Goal: Task Accomplishment & Management: Manage account settings

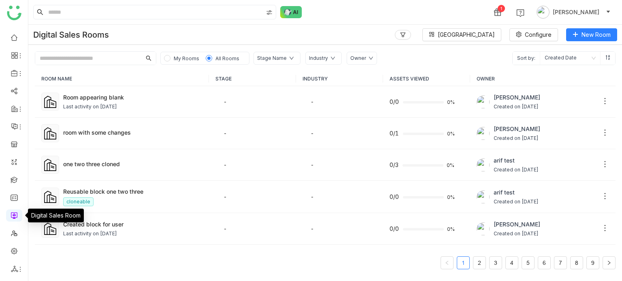
click at [15, 214] on link at bounding box center [14, 215] width 7 height 7
click at [117, 106] on div "Last activity on Sep 03, 2025" at bounding box center [90, 107] width 54 height 8
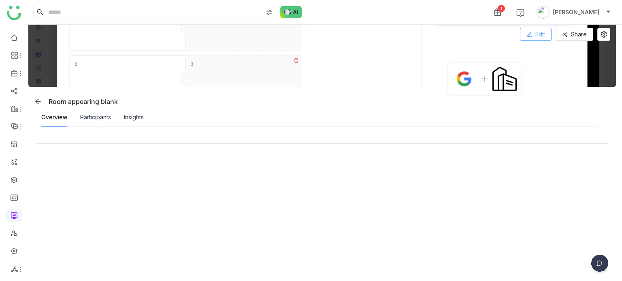
click at [536, 38] on button "Edit" at bounding box center [536, 34] width 32 height 13
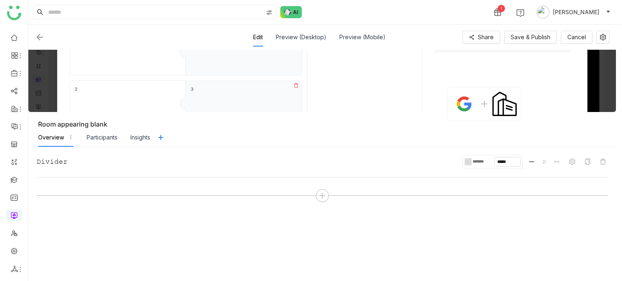
click at [322, 203] on div "Divider ******* ***** P" at bounding box center [321, 179] width 571 height 49
click at [325, 196] on icon at bounding box center [322, 195] width 7 height 7
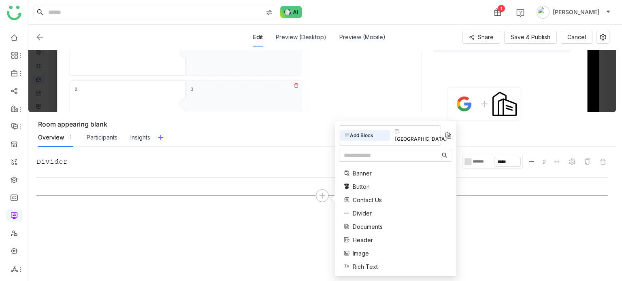
click at [521, 187] on div "Divider ******* ***** P" at bounding box center [321, 179] width 571 height 49
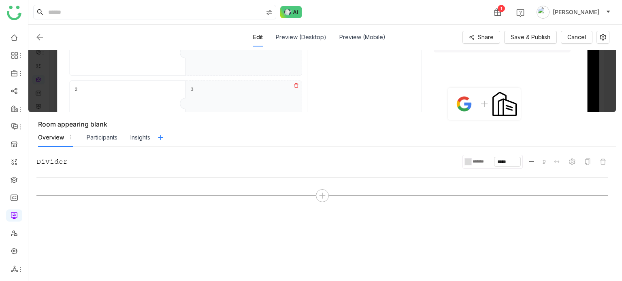
click at [485, 161] on input "*******" at bounding box center [483, 161] width 22 height 5
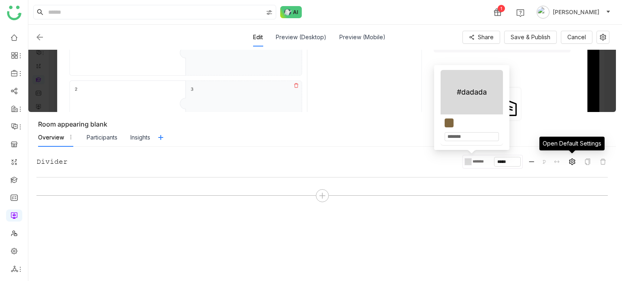
click at [575, 158] on span at bounding box center [572, 162] width 10 height 10
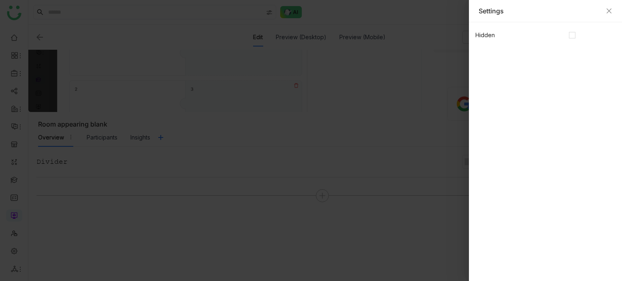
click at [607, 13] on icon "Close" at bounding box center [609, 11] width 6 height 6
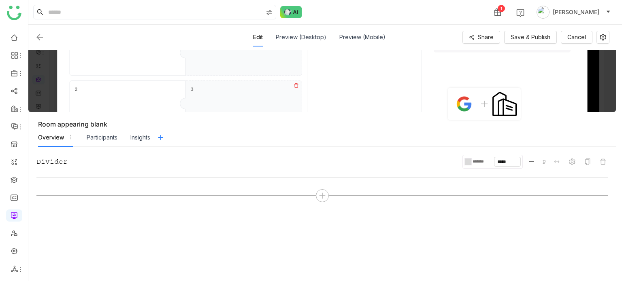
click at [475, 162] on input "*******" at bounding box center [483, 161] width 22 height 5
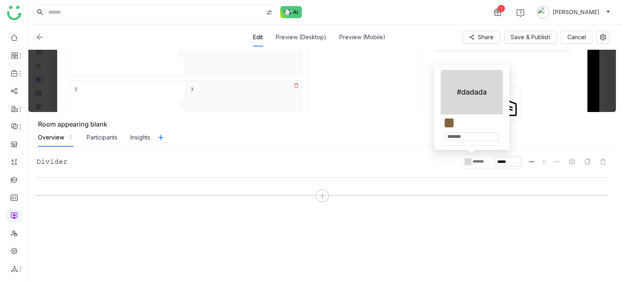
click at [469, 135] on input "*******" at bounding box center [472, 136] width 54 height 9
click at [477, 133] on input "*******" at bounding box center [472, 136] width 54 height 9
click at [480, 91] on div "#dadada" at bounding box center [472, 92] width 30 height 11
drag, startPoint x: 482, startPoint y: 134, endPoint x: 437, endPoint y: 136, distance: 45.8
click at [437, 136] on div "#dadada *******" at bounding box center [471, 107] width 75 height 85
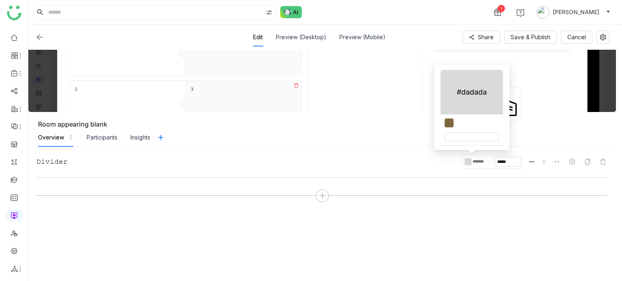
click at [481, 98] on div "#dadada" at bounding box center [472, 92] width 30 height 11
click at [473, 162] on input "*******" at bounding box center [483, 161] width 22 height 5
click at [447, 125] on div at bounding box center [449, 123] width 9 height 9
type input "*******"
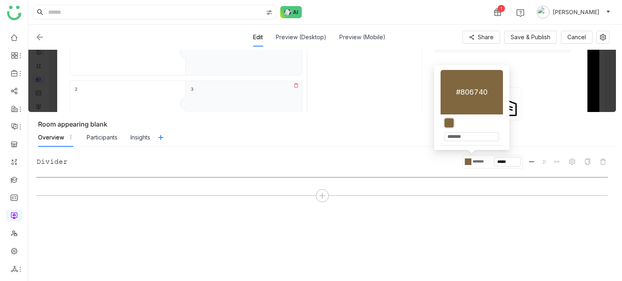
click at [412, 156] on div "Divider ******* ***** P" at bounding box center [321, 162] width 571 height 14
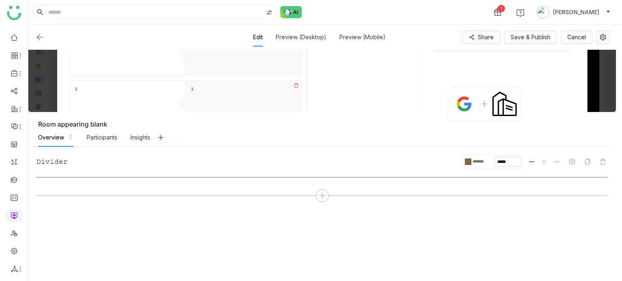
click at [472, 158] on div "*******" at bounding box center [479, 162] width 30 height 10
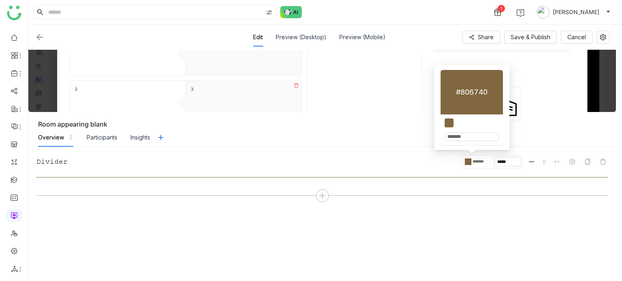
click at [448, 115] on div "*******" at bounding box center [472, 130] width 62 height 31
click at [450, 123] on div at bounding box center [449, 123] width 9 height 9
click at [456, 166] on div "Divider ******* ***** P" at bounding box center [321, 162] width 571 height 14
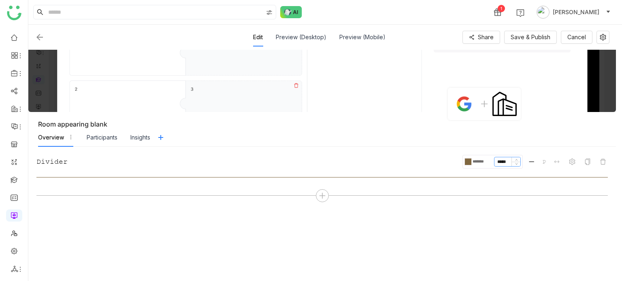
click at [506, 162] on input "*****" at bounding box center [507, 162] width 26 height 9
click at [516, 158] on nz-icon at bounding box center [516, 160] width 5 height 5
click at [516, 161] on icon at bounding box center [516, 160] width 3 height 3
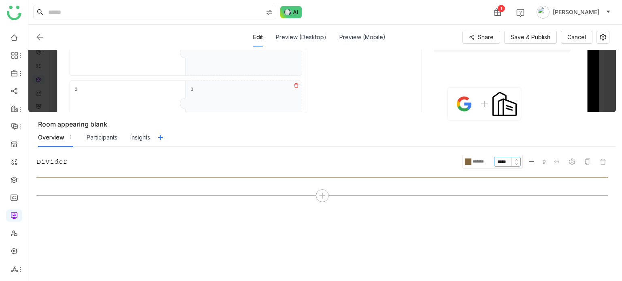
drag, startPoint x: 516, startPoint y: 161, endPoint x: 517, endPoint y: 168, distance: 7.8
click at [517, 168] on div "******* *****" at bounding box center [492, 162] width 60 height 14
click at [517, 168] on div "Divider ******* ***** P" at bounding box center [321, 167] width 571 height 25
click at [517, 164] on icon at bounding box center [516, 163] width 3 height 3
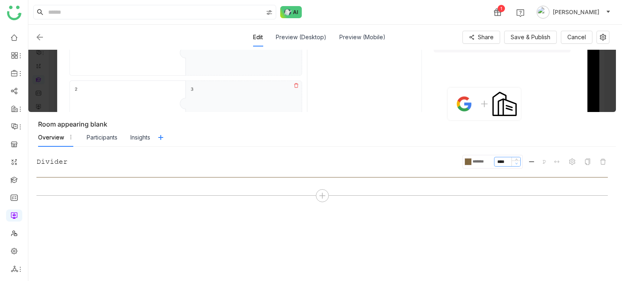
click at [517, 164] on icon at bounding box center [516, 163] width 3 height 3
type input "****"
click at [517, 164] on icon at bounding box center [516, 163] width 3 height 3
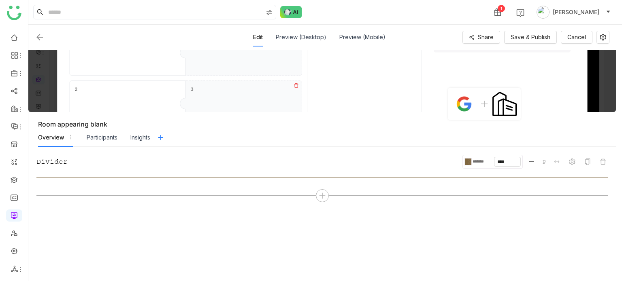
click at [376, 160] on div "Divider ******* **** P" at bounding box center [321, 162] width 571 height 14
click at [317, 196] on div at bounding box center [322, 196] width 13 height 13
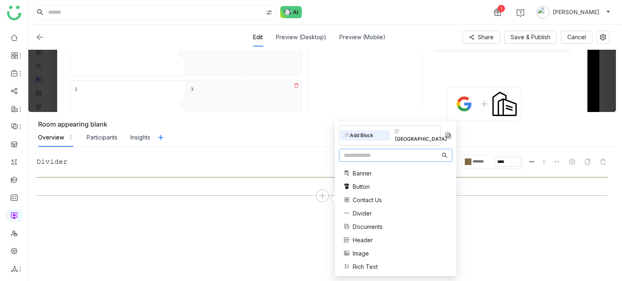
click at [427, 132] on div "Block Library" at bounding box center [415, 136] width 50 height 18
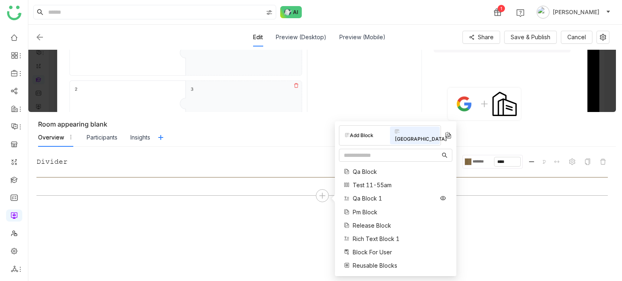
scroll to position [53, 0]
click at [440, 196] on icon at bounding box center [443, 199] width 6 height 6
click at [39, 35] on img at bounding box center [40, 37] width 10 height 10
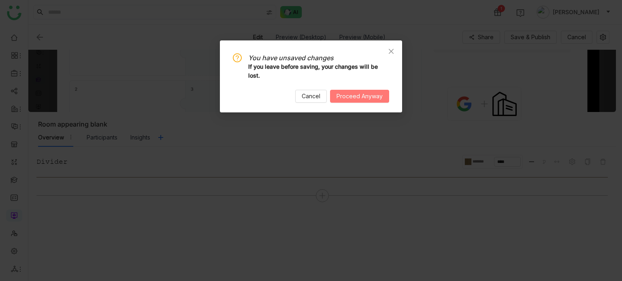
click at [346, 92] on span "Proceed Anyway" at bounding box center [360, 96] width 46 height 9
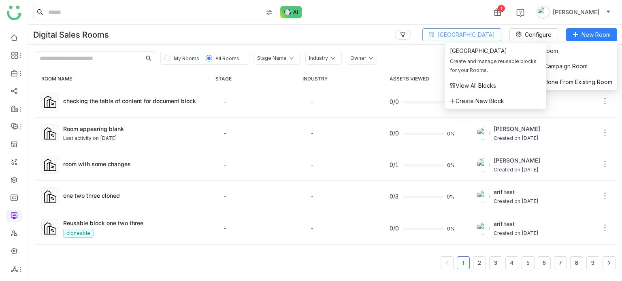
click at [484, 31] on span "Block Library" at bounding box center [466, 34] width 57 height 9
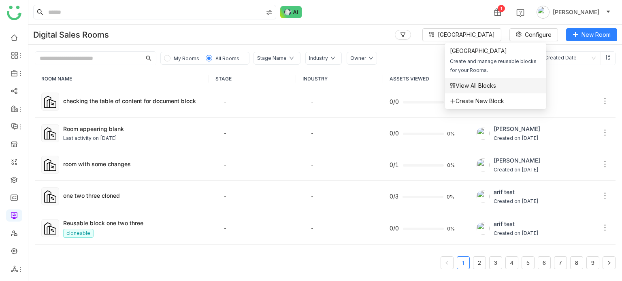
click at [472, 91] on li "View All Blocks" at bounding box center [495, 85] width 101 height 15
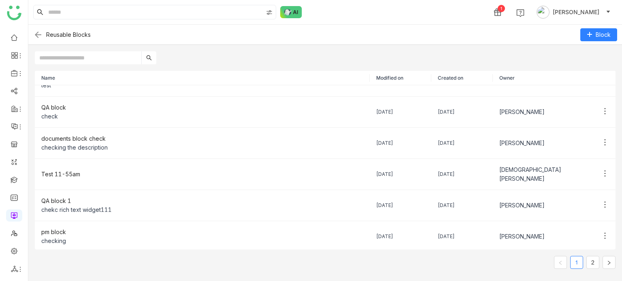
scroll to position [113, 0]
click at [15, 260] on ul at bounding box center [14, 153] width 28 height 255
click at [15, 254] on link at bounding box center [14, 250] width 7 height 7
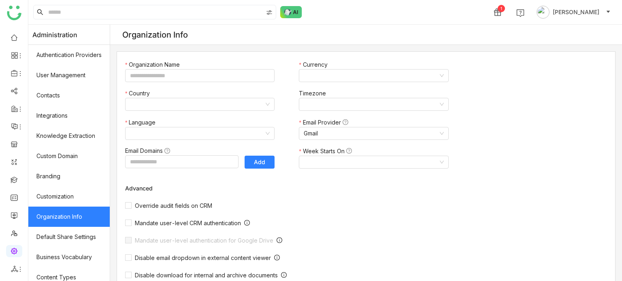
type input "*******"
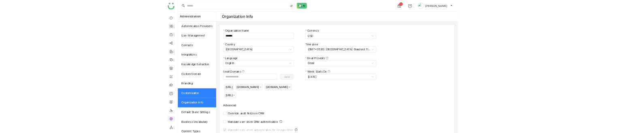
scroll to position [148, 0]
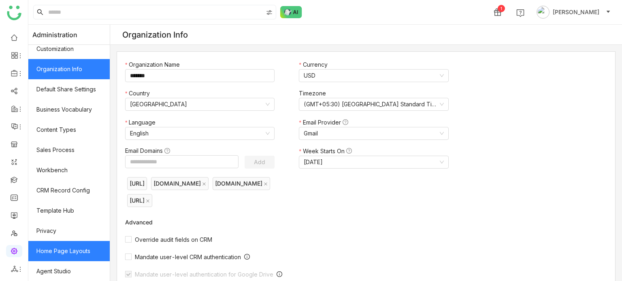
click at [76, 249] on link "Home Page Layouts" at bounding box center [68, 251] width 81 height 20
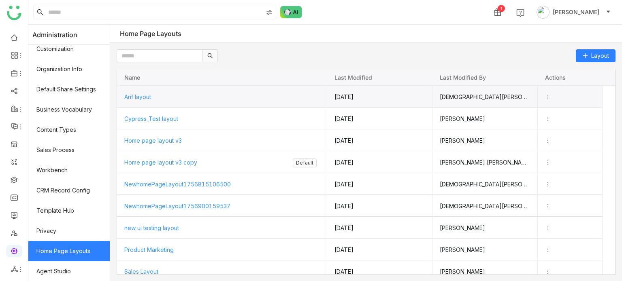
click at [141, 97] on span "Arif layout" at bounding box center [137, 97] width 27 height 7
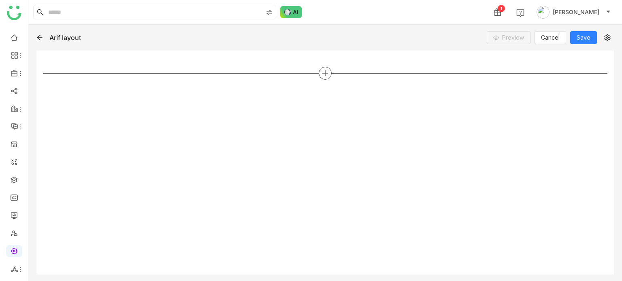
click at [322, 71] on icon at bounding box center [325, 73] width 7 height 7
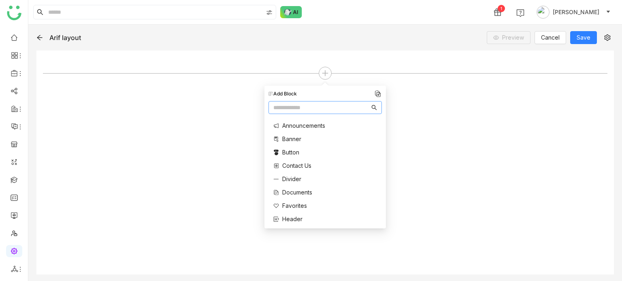
click at [339, 110] on input "text" at bounding box center [321, 107] width 96 height 9
type input "***"
click at [296, 130] on div "Most Shared" at bounding box center [292, 125] width 48 height 17
click at [298, 128] on span "Most Shared" at bounding box center [299, 125] width 34 height 9
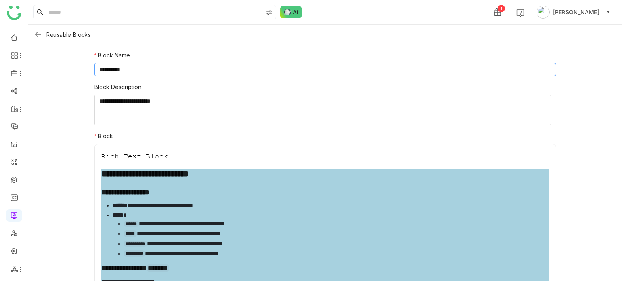
click at [389, 69] on input "**********" at bounding box center [325, 69] width 462 height 13
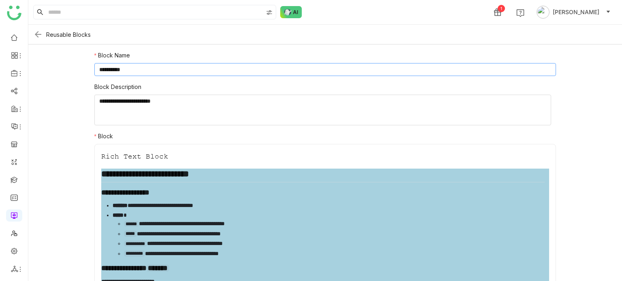
click at [389, 69] on input "**********" at bounding box center [325, 69] width 462 height 13
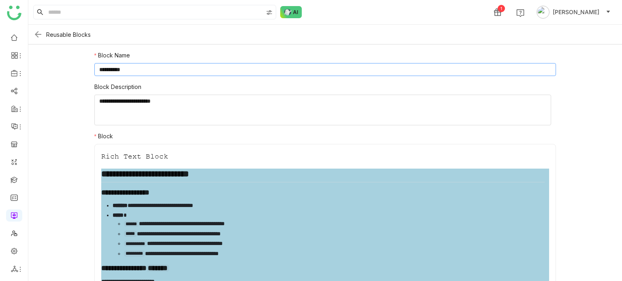
click at [389, 69] on input "**********" at bounding box center [325, 69] width 462 height 13
click at [224, 124] on textarea at bounding box center [322, 110] width 457 height 31
drag, startPoint x: 224, startPoint y: 124, endPoint x: 222, endPoint y: 112, distance: 11.6
click at [222, 114] on textarea at bounding box center [322, 110] width 457 height 31
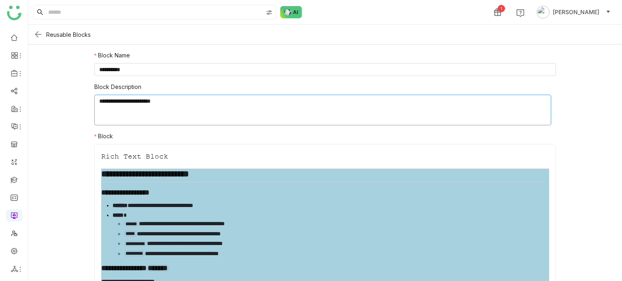
click at [222, 112] on textarea at bounding box center [322, 110] width 457 height 31
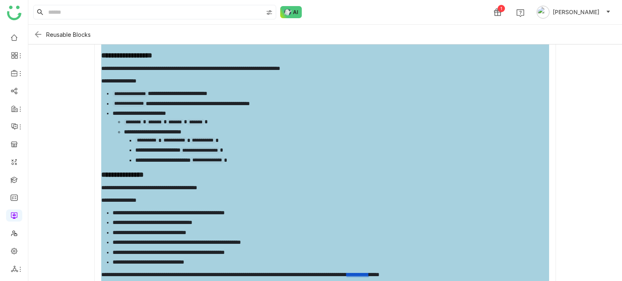
scroll to position [415, 0]
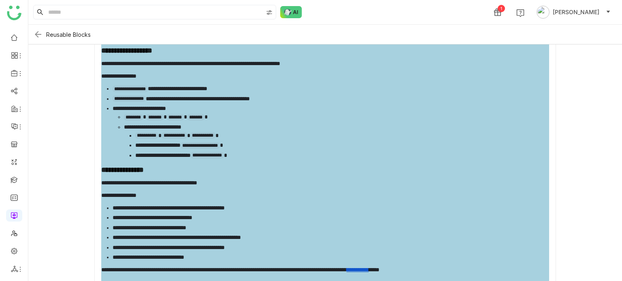
click at [38, 38] on img at bounding box center [38, 35] width 10 height 10
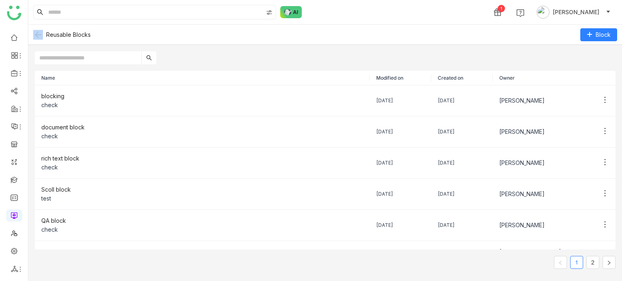
click at [44, 34] on div "Reusable Blocks" at bounding box center [148, 35] width 231 height 10
click at [38, 35] on img at bounding box center [38, 35] width 10 height 10
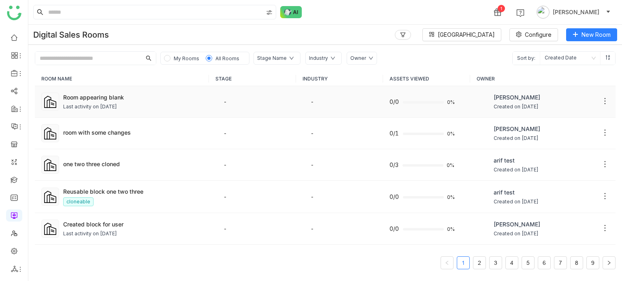
click at [193, 107] on div "Last activity on Sep 03, 2025" at bounding box center [132, 107] width 139 height 8
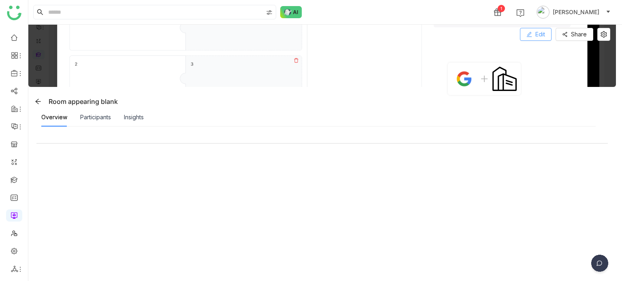
click at [535, 36] on button "Edit" at bounding box center [536, 34] width 32 height 13
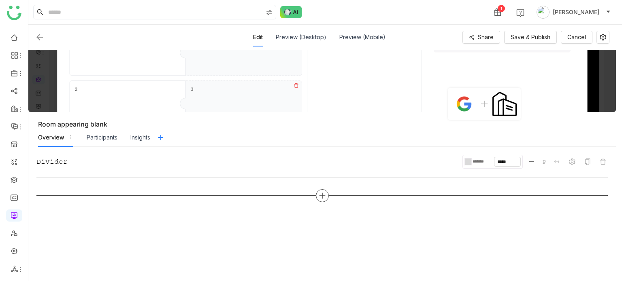
click at [323, 196] on icon at bounding box center [322, 196] width 6 height 1
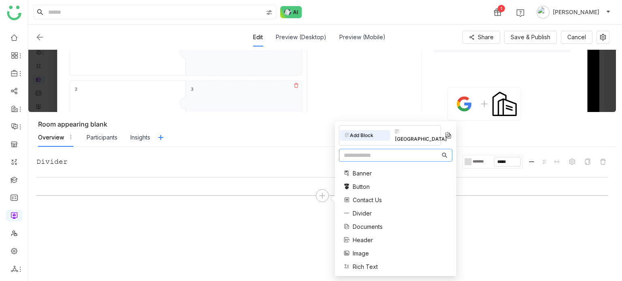
click at [424, 132] on div "Block Library" at bounding box center [415, 136] width 50 height 18
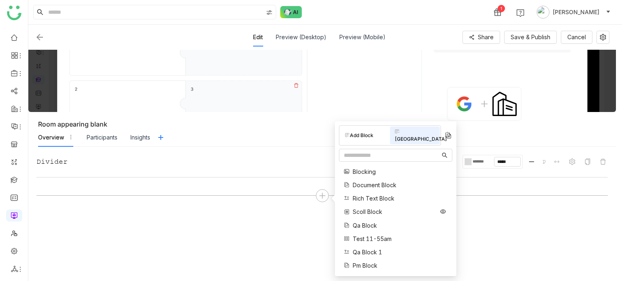
click at [368, 208] on span "Scoll Block" at bounding box center [368, 212] width 30 height 9
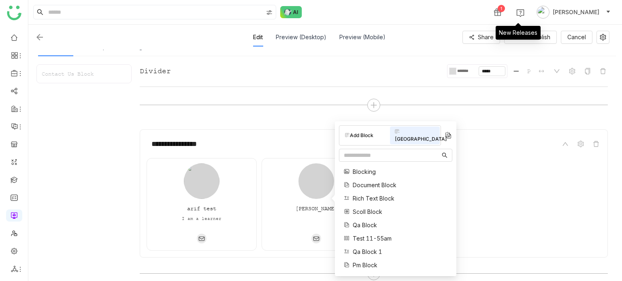
scroll to position [98, 0]
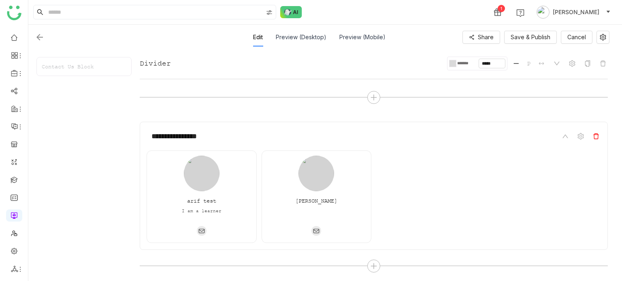
click at [594, 135] on icon at bounding box center [596, 137] width 6 height 6
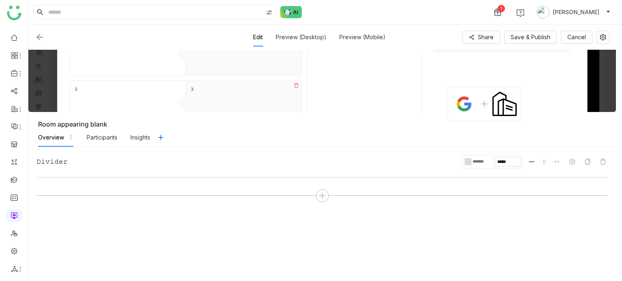
scroll to position [0, 0]
click at [326, 194] on div at bounding box center [322, 196] width 13 height 13
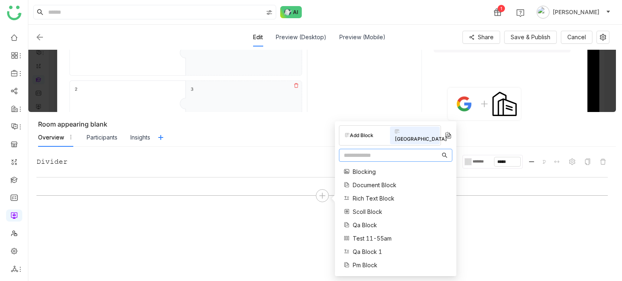
click at [411, 132] on div "Block Library" at bounding box center [415, 136] width 50 height 18
click at [383, 181] on span "Document Block" at bounding box center [375, 185] width 44 height 9
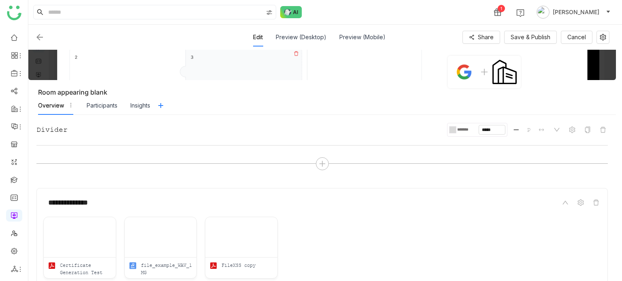
scroll to position [68, 0]
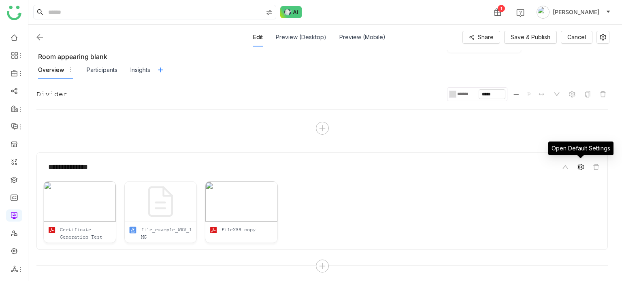
click at [581, 164] on icon at bounding box center [580, 167] width 6 height 6
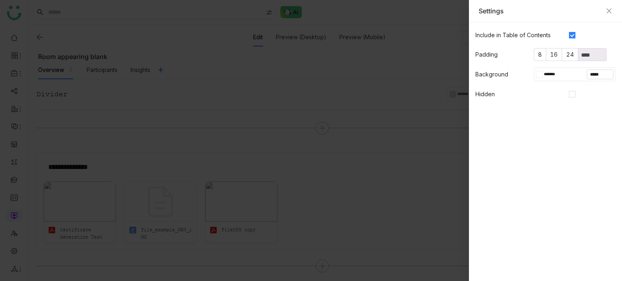
click at [540, 71] on div at bounding box center [540, 74] width 3 height 6
click at [520, 145] on div at bounding box center [520, 143] width 9 height 9
type input "*******"
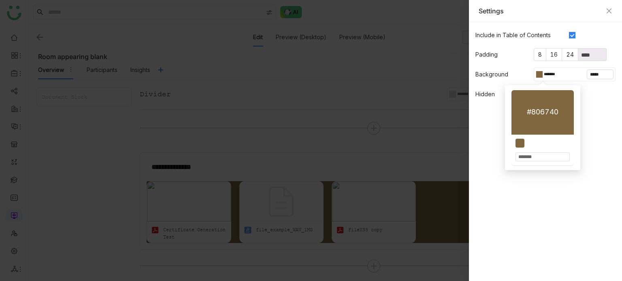
click at [384, 178] on div at bounding box center [311, 140] width 622 height 281
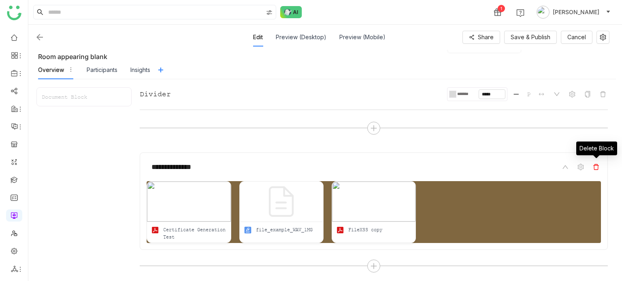
click at [597, 166] on icon at bounding box center [596, 167] width 6 height 6
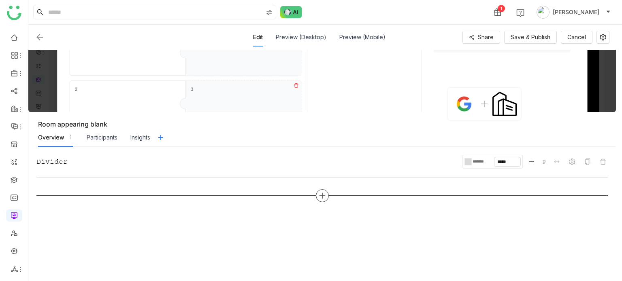
click at [325, 200] on div at bounding box center [322, 196] width 13 height 13
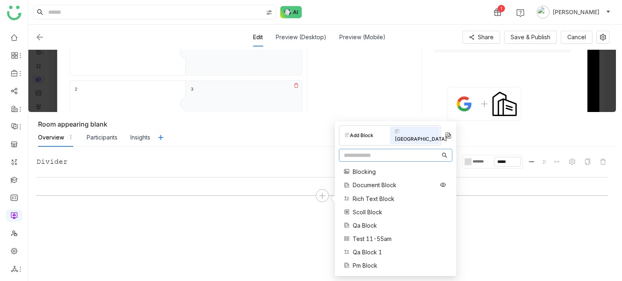
click at [373, 181] on span "Document Block" at bounding box center [375, 185] width 44 height 9
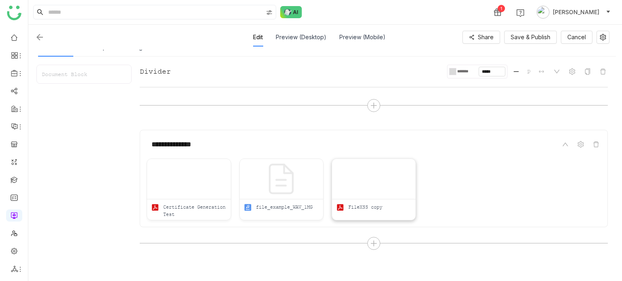
scroll to position [98, 0]
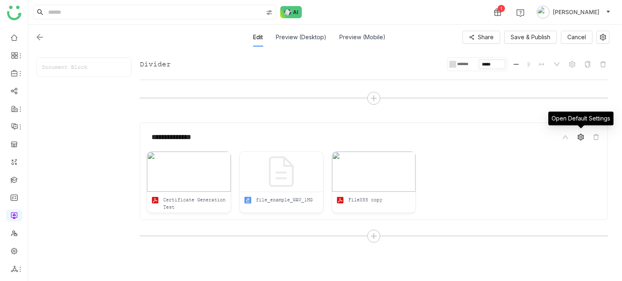
click at [582, 137] on icon at bounding box center [580, 137] width 6 height 6
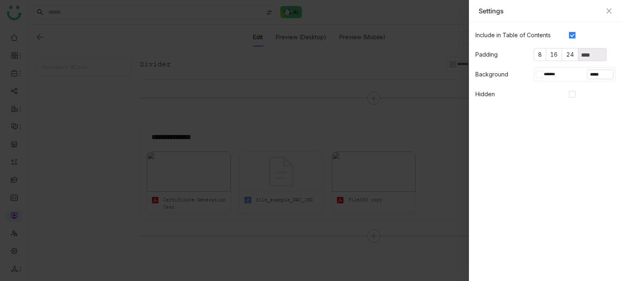
click at [560, 77] on input "*******" at bounding box center [554, 74] width 22 height 7
click at [548, 76] on input "*******" at bounding box center [554, 74] width 22 height 7
click at [536, 75] on div at bounding box center [538, 74] width 4 height 7
click at [520, 147] on div at bounding box center [545, 145] width 58 height 13
click at [520, 147] on div at bounding box center [520, 143] width 9 height 9
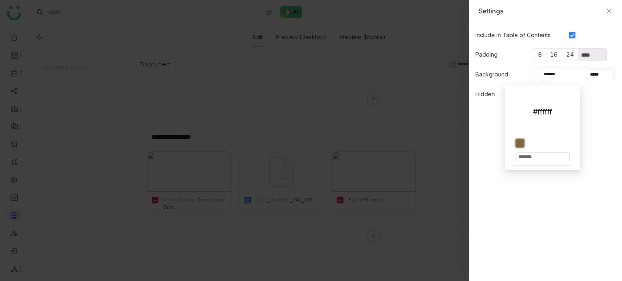
type input "*******"
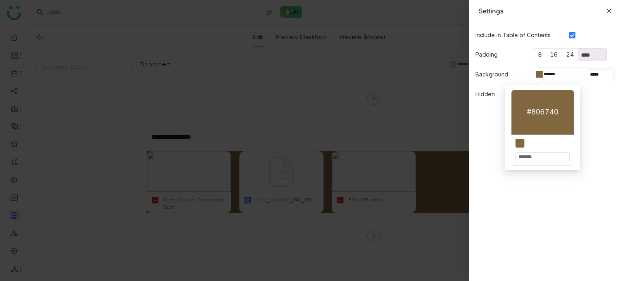
click at [612, 12] on icon "Close" at bounding box center [609, 11] width 6 height 6
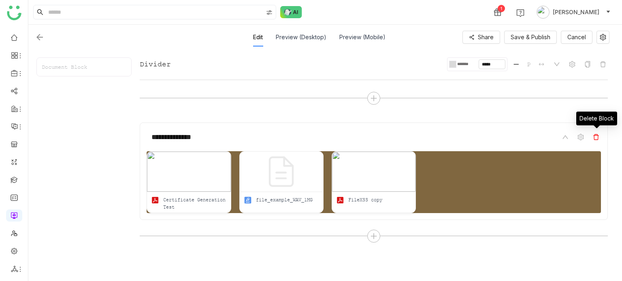
click at [593, 137] on icon at bounding box center [596, 137] width 6 height 6
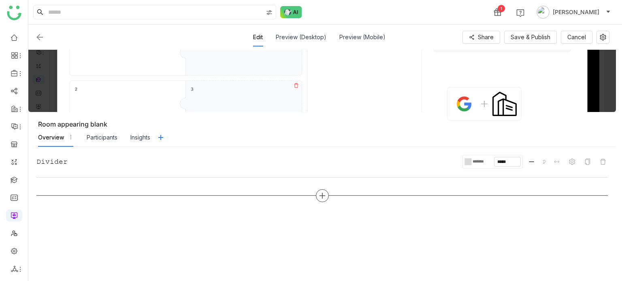
click at [320, 199] on div at bounding box center [322, 196] width 13 height 13
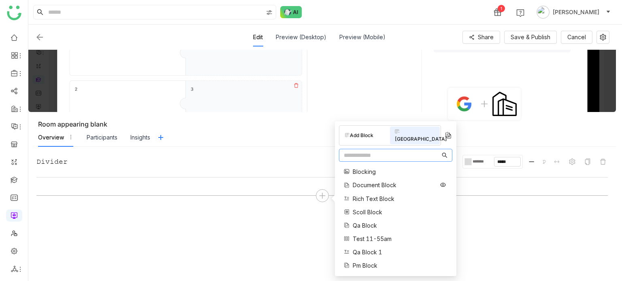
click at [371, 181] on span "Document Block" at bounding box center [375, 185] width 44 height 9
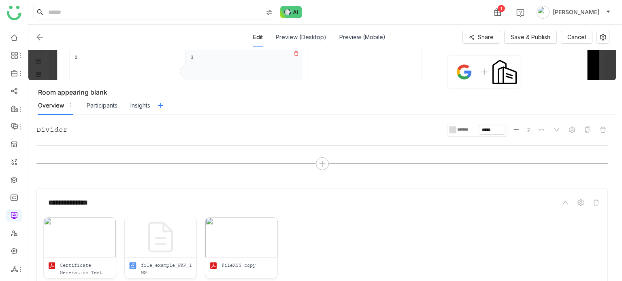
scroll to position [68, 0]
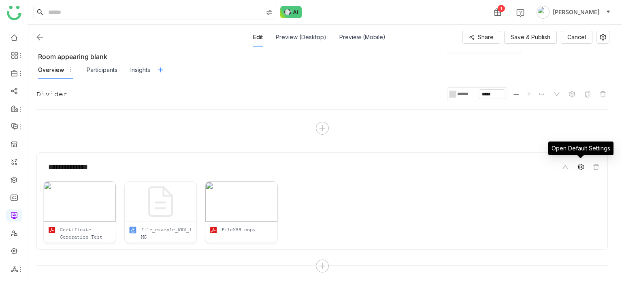
click at [581, 162] on span at bounding box center [581, 167] width 10 height 10
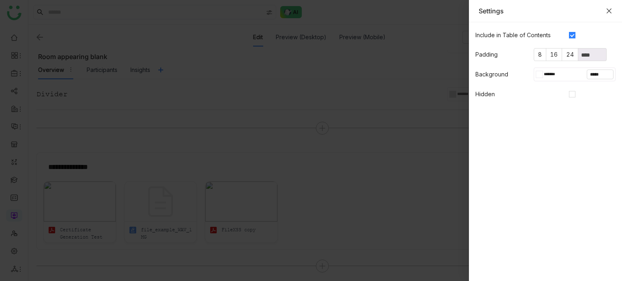
click at [609, 13] on icon "Close" at bounding box center [609, 11] width 6 height 6
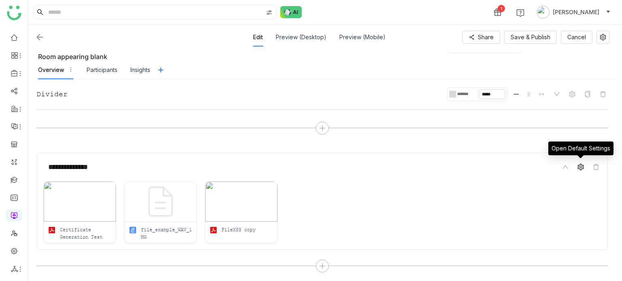
click at [582, 166] on icon at bounding box center [580, 167] width 6 height 6
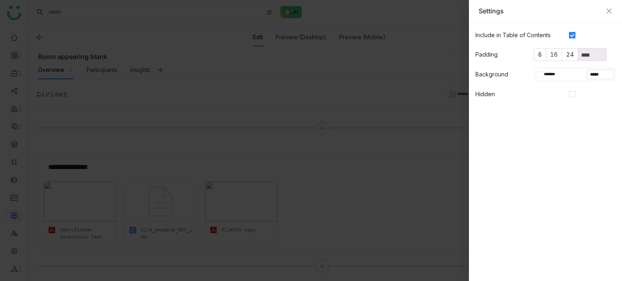
click at [564, 71] on input "*******" at bounding box center [554, 74] width 22 height 7
click at [518, 145] on div at bounding box center [520, 143] width 9 height 9
type input "*******"
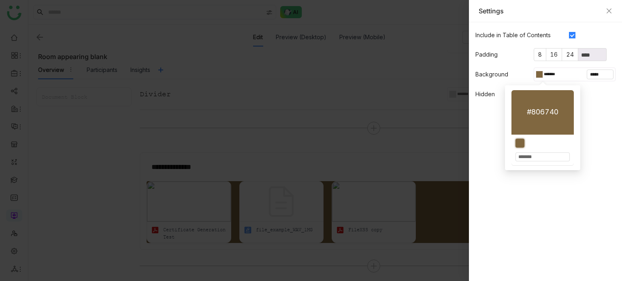
click at [266, 131] on div at bounding box center [311, 140] width 622 height 281
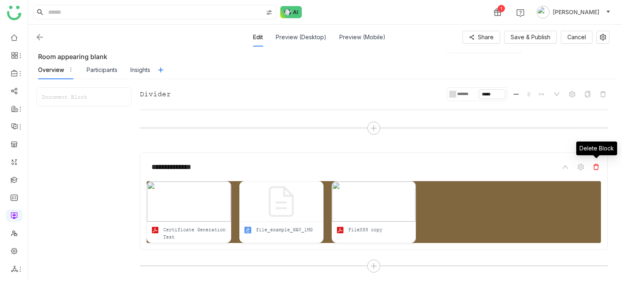
click at [599, 165] on span at bounding box center [596, 167] width 10 height 10
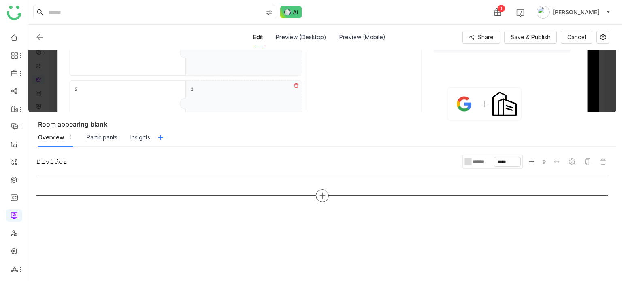
click at [316, 193] on div at bounding box center [322, 196] width 13 height 13
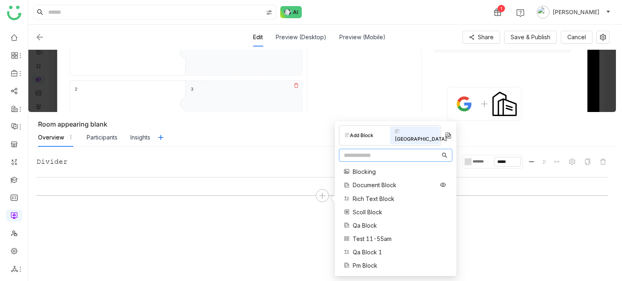
click at [373, 181] on span "Document Block" at bounding box center [375, 185] width 44 height 9
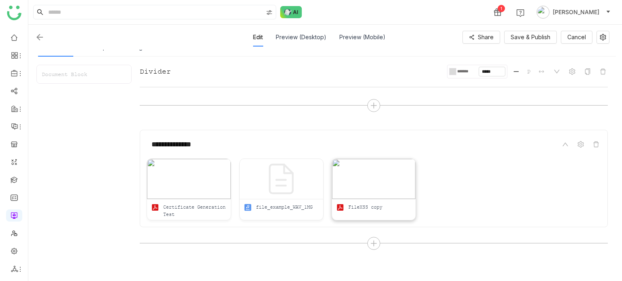
scroll to position [98, 0]
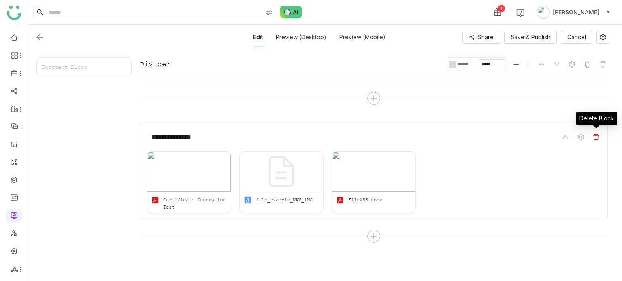
click at [597, 141] on span at bounding box center [596, 137] width 10 height 10
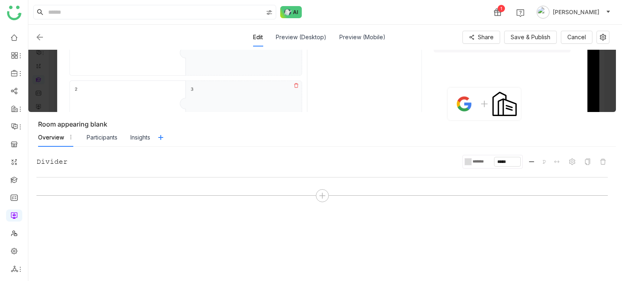
click at [321, 203] on div "Divider ******* ***** P" at bounding box center [321, 214] width 571 height 118
click at [323, 198] on icon at bounding box center [322, 195] width 7 height 7
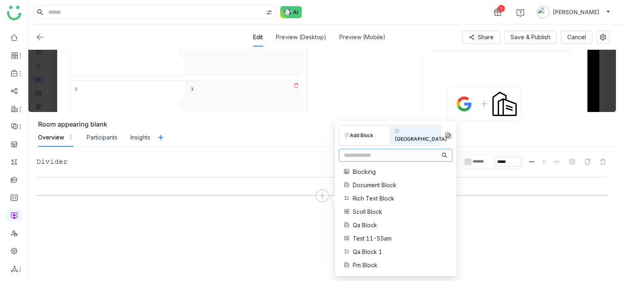
click at [369, 132] on div "Add Block" at bounding box center [365, 135] width 50 height 11
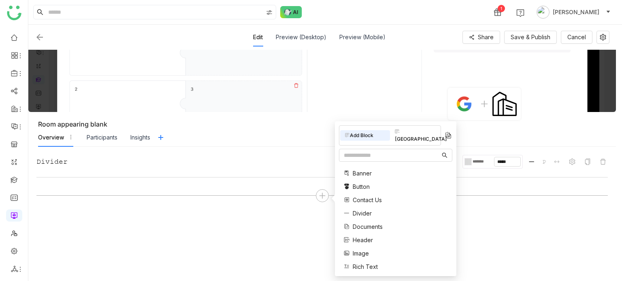
click at [364, 223] on span "Documents" at bounding box center [368, 227] width 30 height 9
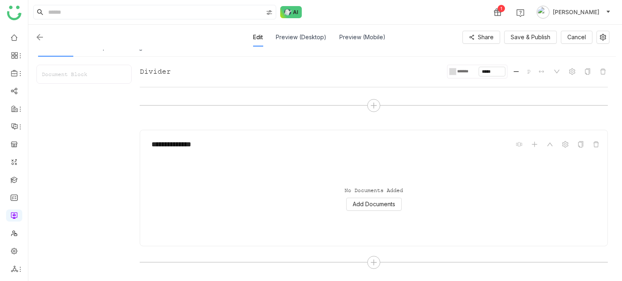
scroll to position [98, 0]
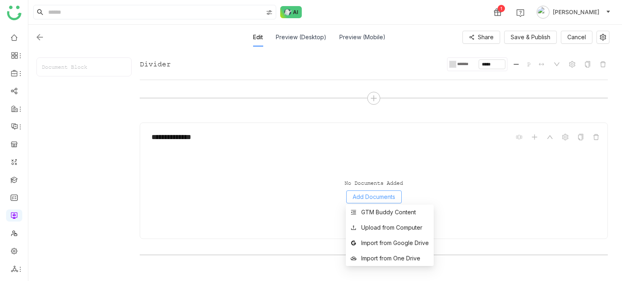
click at [394, 199] on span "Add Documents" at bounding box center [374, 197] width 43 height 9
click at [398, 213] on div "GTM Buddy Content" at bounding box center [388, 212] width 55 height 9
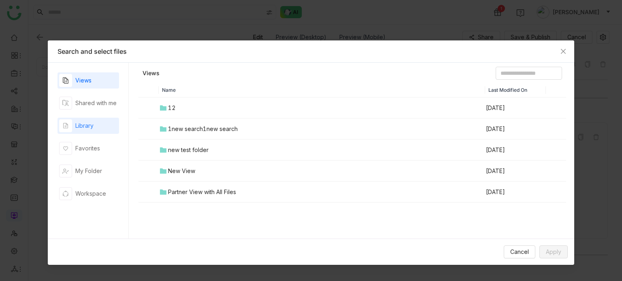
click at [96, 133] on div "Library" at bounding box center [89, 126] width 62 height 16
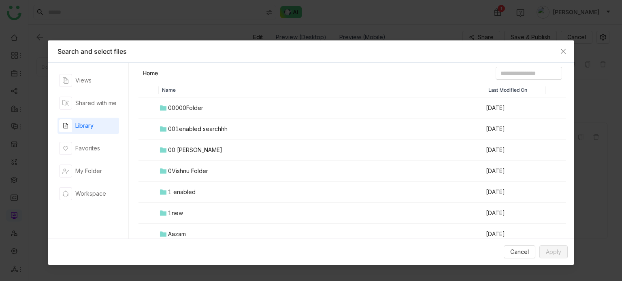
click at [173, 109] on div "00000Folder" at bounding box center [185, 108] width 35 height 9
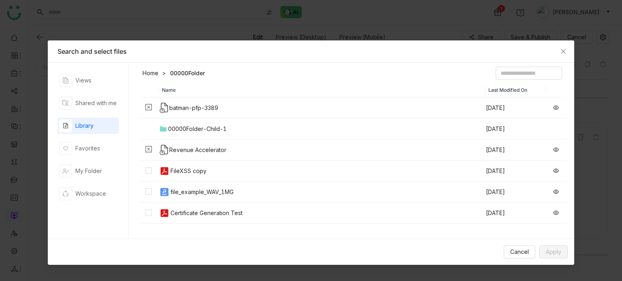
click at [175, 191] on div "file_example_WAV_1MG" at bounding box center [201, 192] width 63 height 9
click at [181, 166] on td "FileXSS copy" at bounding box center [322, 171] width 326 height 21
click at [548, 255] on span "Apply" at bounding box center [553, 252] width 15 height 9
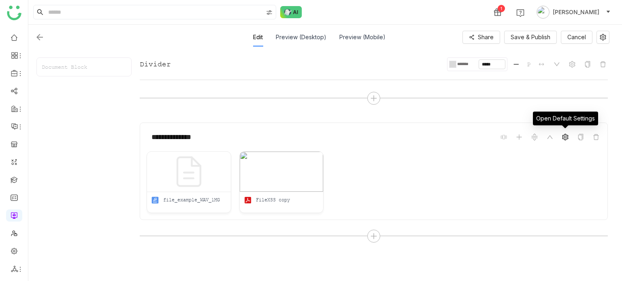
click at [569, 139] on span at bounding box center [565, 137] width 10 height 10
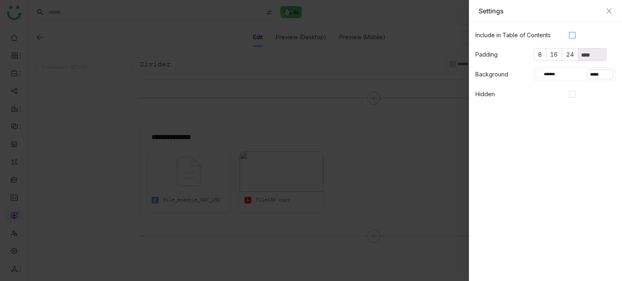
scroll to position [68, 0]
click at [612, 5] on div "Settings" at bounding box center [545, 11] width 153 height 22
click at [612, 9] on icon "Close" at bounding box center [609, 11] width 6 height 6
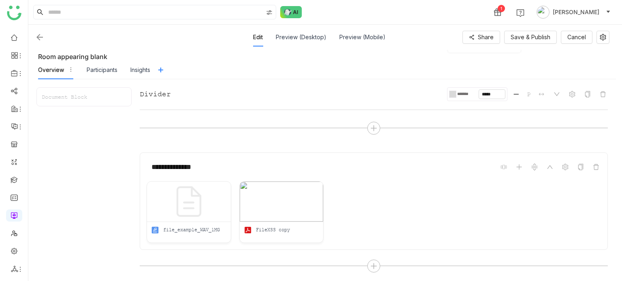
click at [40, 34] on img at bounding box center [40, 37] width 10 height 10
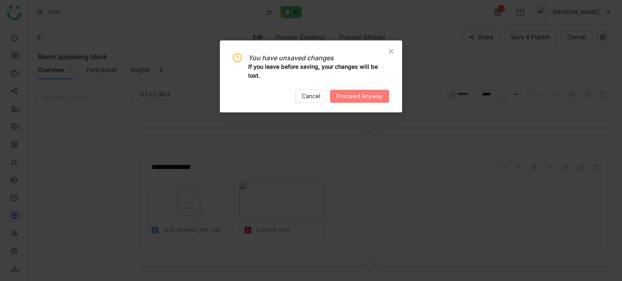
click at [347, 98] on span "Proceed Anyway" at bounding box center [360, 96] width 46 height 9
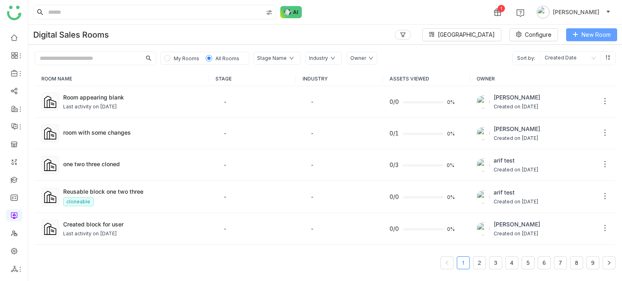
click at [589, 32] on span "New Room" at bounding box center [596, 34] width 29 height 9
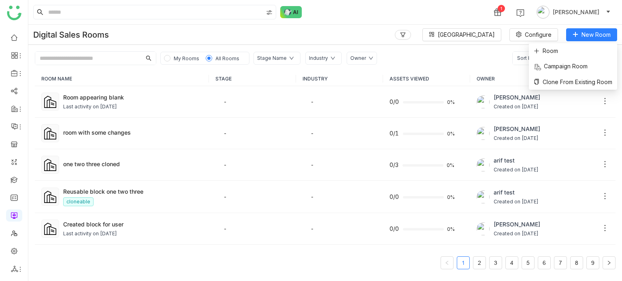
click at [571, 43] on div "Room Campaign Room Clone From Existing Room" at bounding box center [573, 66] width 88 height 46
click at [569, 49] on li "Room" at bounding box center [573, 50] width 88 height 15
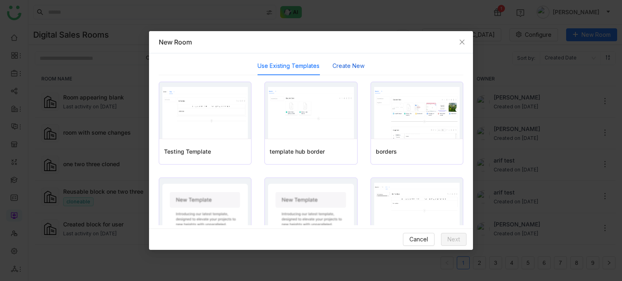
click at [332, 64] on button "Create New" at bounding box center [348, 66] width 32 height 9
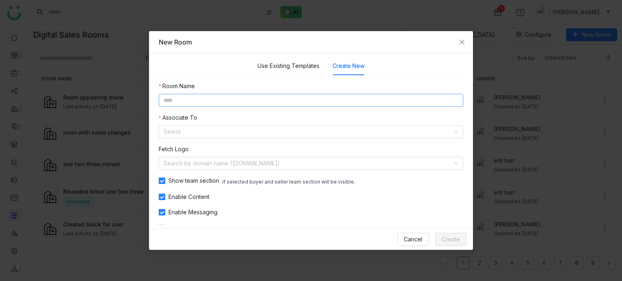
click at [291, 102] on input at bounding box center [311, 100] width 305 height 13
type input "**********"
click at [263, 133] on input at bounding box center [308, 132] width 289 height 12
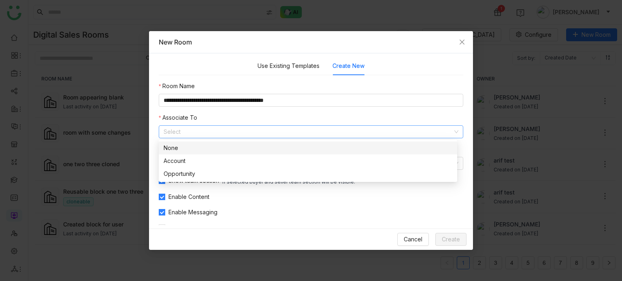
click at [208, 145] on div "None" at bounding box center [308, 148] width 289 height 9
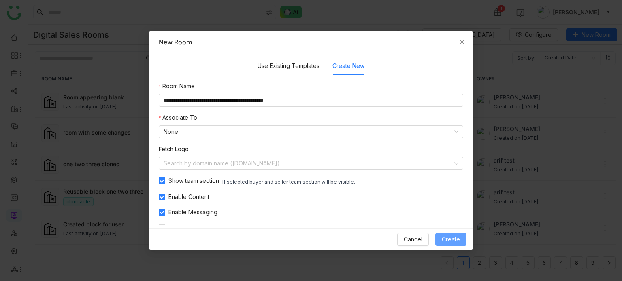
click at [450, 241] on span "Create" at bounding box center [451, 239] width 18 height 9
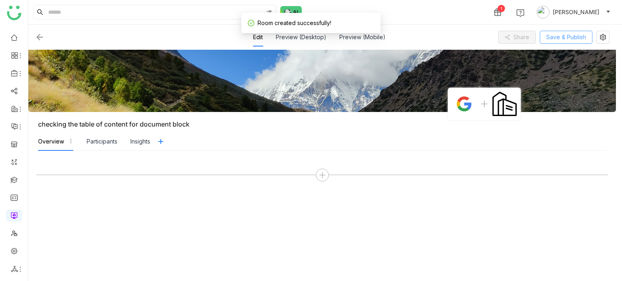
click at [576, 41] on span "Save & Publish" at bounding box center [566, 37] width 40 height 9
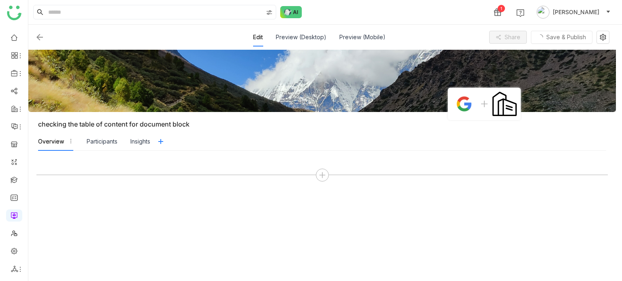
click at [42, 36] on img at bounding box center [40, 37] width 10 height 10
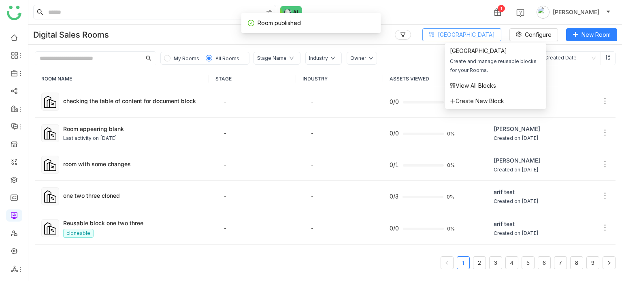
click at [477, 40] on button "Block Library" at bounding box center [461, 34] width 79 height 13
click at [473, 100] on span "Create New Block" at bounding box center [477, 101] width 54 height 9
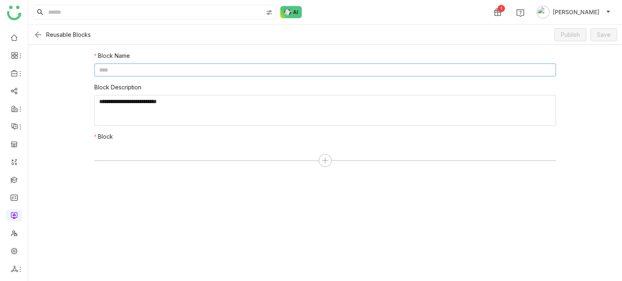
click at [310, 69] on input at bounding box center [325, 70] width 462 height 13
type input "**********"
click at [255, 106] on textarea at bounding box center [325, 110] width 462 height 31
type textarea "**********"
click at [332, 163] on div at bounding box center [325, 160] width 462 height 13
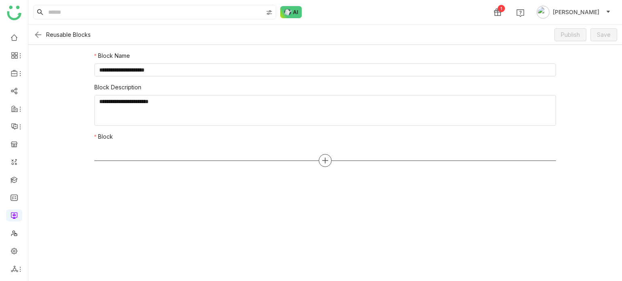
click at [330, 163] on div at bounding box center [325, 160] width 13 height 13
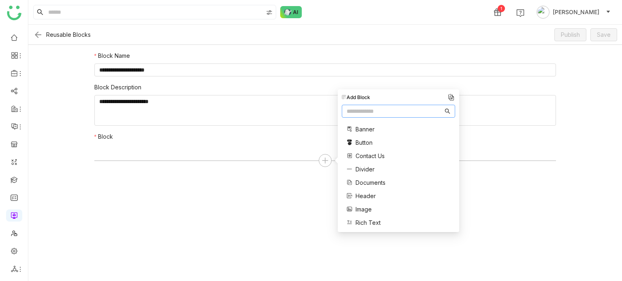
click at [365, 180] on span "Documents" at bounding box center [371, 183] width 30 height 9
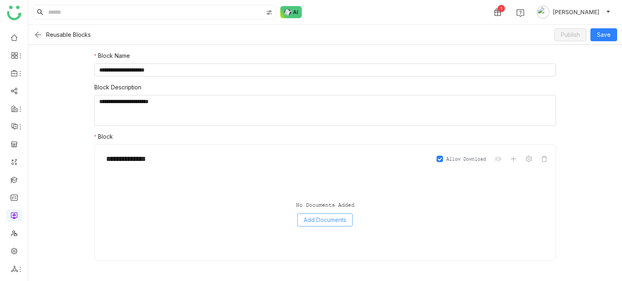
click at [332, 219] on span "Add Documents" at bounding box center [325, 220] width 43 height 9
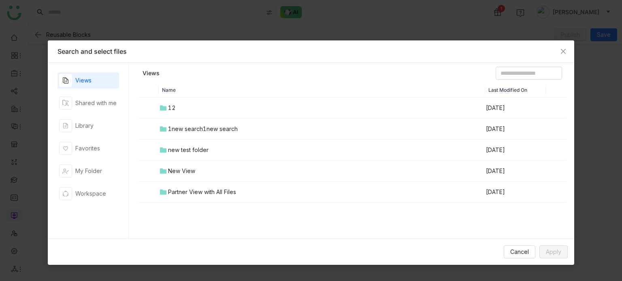
click at [185, 136] on td "1new search1new search" at bounding box center [322, 129] width 326 height 21
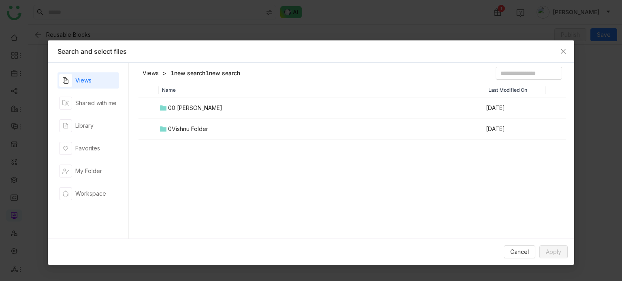
click at [183, 130] on div "0Vishnu Folder" at bounding box center [188, 129] width 40 height 9
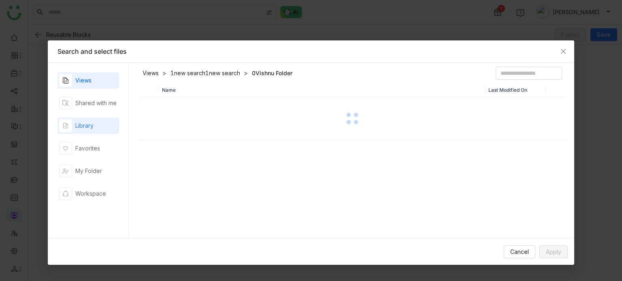
click at [97, 124] on div "Library" at bounding box center [89, 126] width 62 height 16
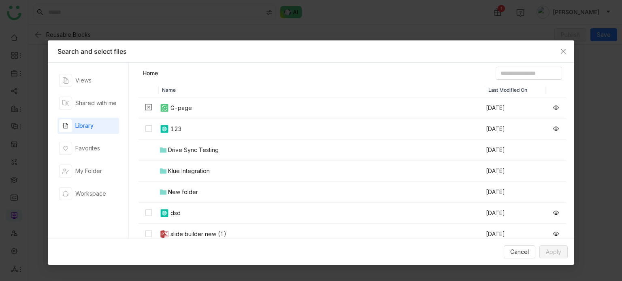
click at [187, 154] on div "Drive Sync Testing" at bounding box center [193, 150] width 51 height 9
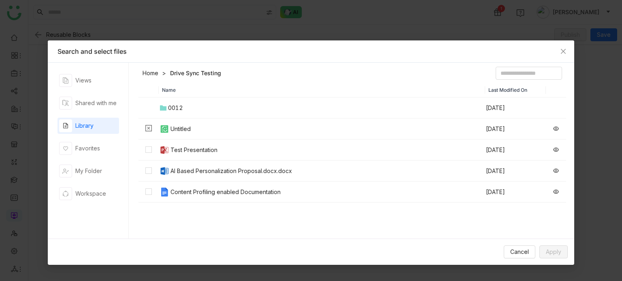
click at [187, 155] on td "Test Presentation" at bounding box center [322, 150] width 326 height 21
click at [191, 170] on div "AI Based Personalization Proposal.docx.docx" at bounding box center [230, 171] width 121 height 9
click at [192, 186] on td "Content Profiling enabled Documentation" at bounding box center [322, 192] width 326 height 21
click at [558, 253] on span "Apply" at bounding box center [553, 252] width 15 height 9
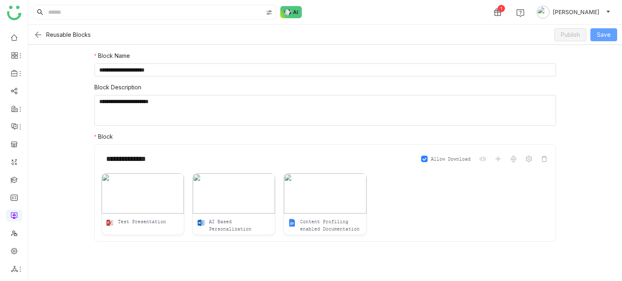
click at [601, 38] on span "Save" at bounding box center [604, 34] width 14 height 9
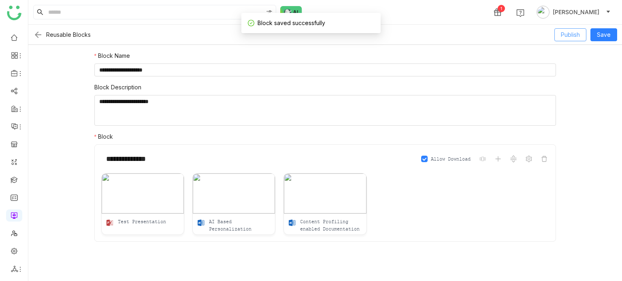
click at [573, 36] on span "Publish" at bounding box center [570, 34] width 19 height 9
click at [528, 158] on icon at bounding box center [529, 159] width 6 height 6
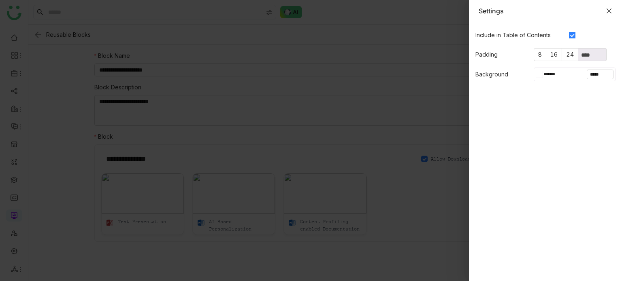
click at [607, 11] on icon "Close" at bounding box center [609, 11] width 6 height 6
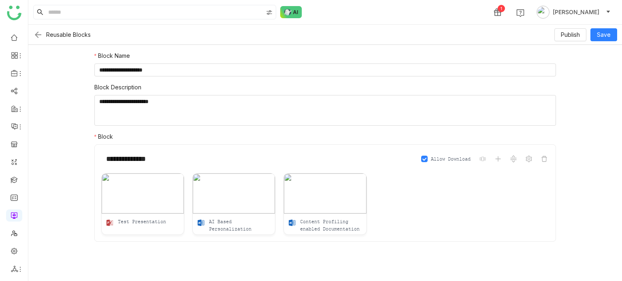
click at [36, 35] on img at bounding box center [38, 35] width 10 height 10
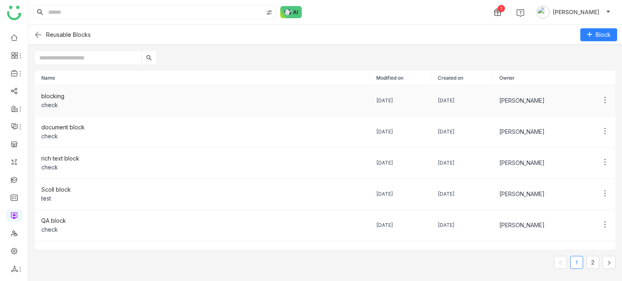
click at [70, 98] on div "blocking" at bounding box center [202, 96] width 322 height 9
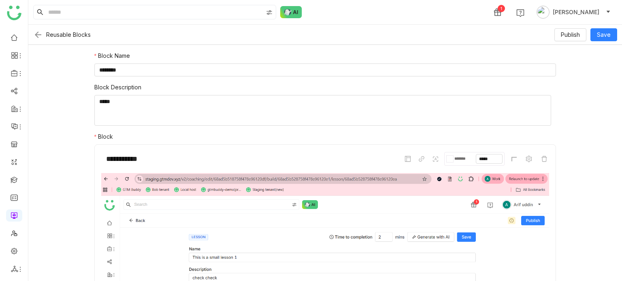
click at [38, 34] on img at bounding box center [38, 35] width 10 height 10
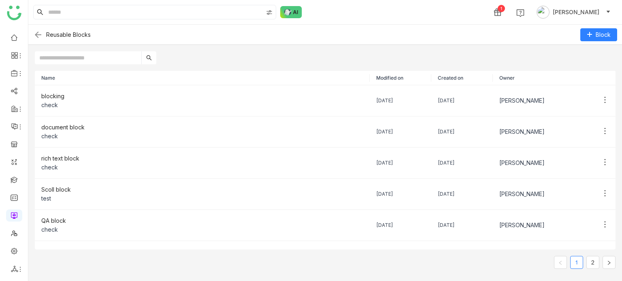
click at [39, 35] on img at bounding box center [38, 35] width 10 height 10
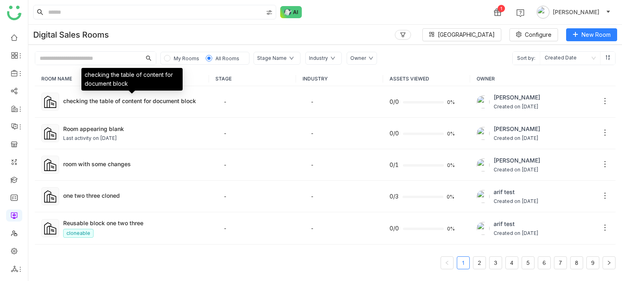
click at [138, 103] on div "checking the table of content for document block" at bounding box center [132, 101] width 139 height 9
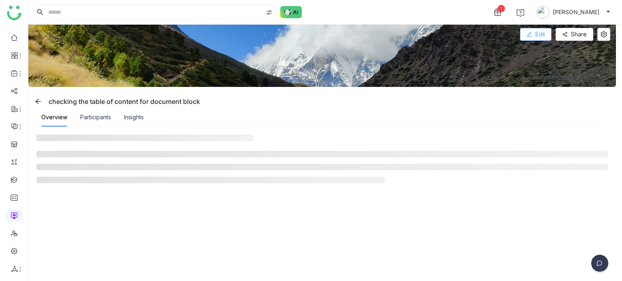
click at [541, 36] on span "Edit" at bounding box center [540, 34] width 10 height 9
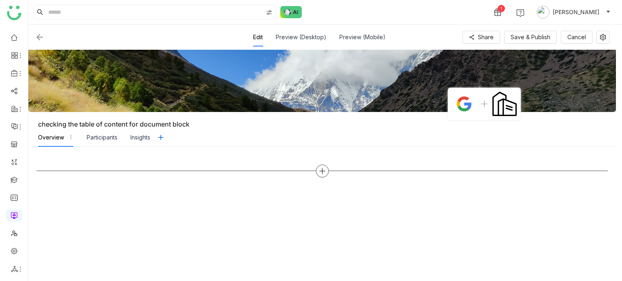
click at [326, 170] on div at bounding box center [322, 171] width 13 height 13
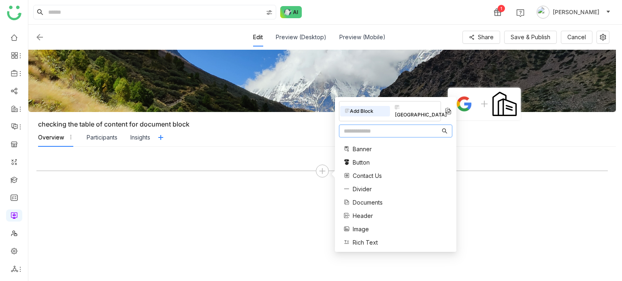
click at [418, 107] on div "Block Library" at bounding box center [415, 111] width 50 height 18
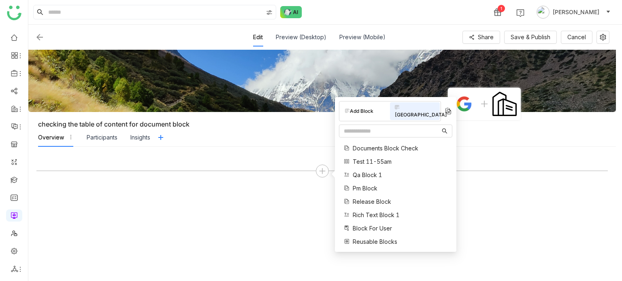
scroll to position [66, 0]
click at [394, 144] on span "Documents Block Check" at bounding box center [386, 148] width 66 height 9
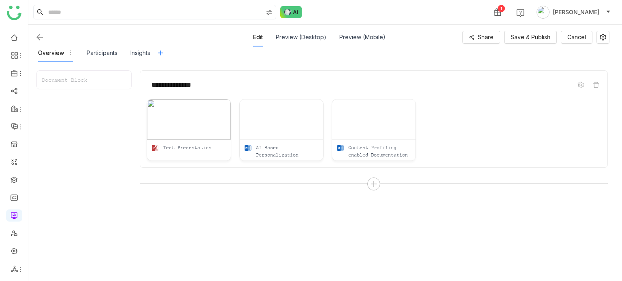
scroll to position [98, 0]
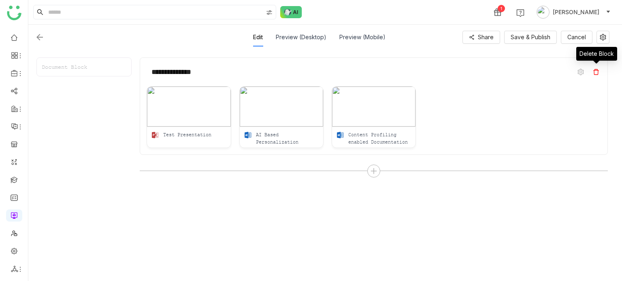
click at [599, 71] on span at bounding box center [596, 72] width 10 height 10
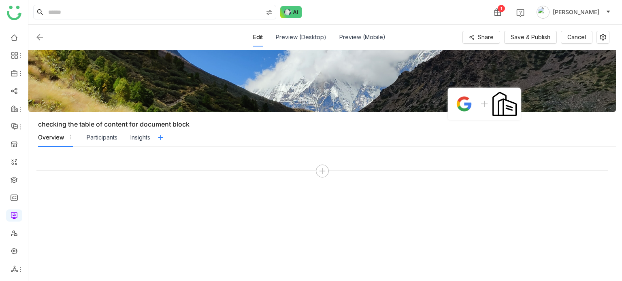
scroll to position [0, 0]
click at [322, 170] on icon at bounding box center [322, 171] width 1 height 6
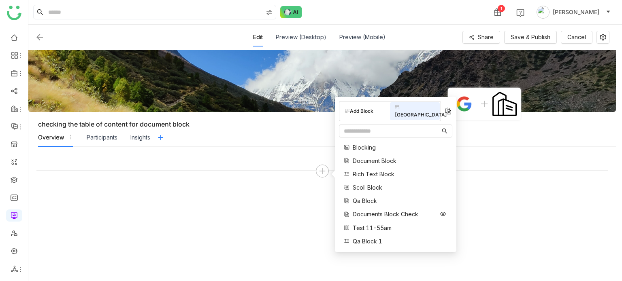
click at [388, 210] on span "Documents Block Check" at bounding box center [386, 214] width 66 height 9
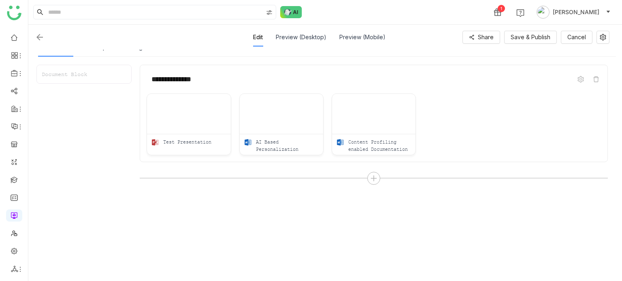
scroll to position [98, 0]
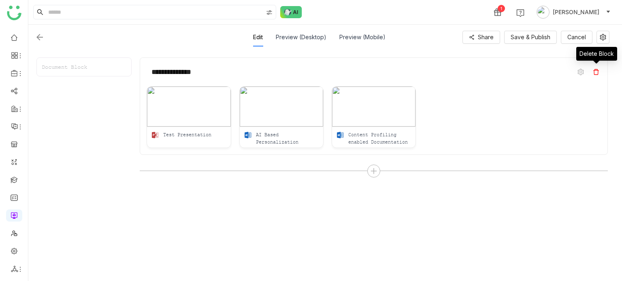
click at [597, 69] on icon at bounding box center [596, 72] width 6 height 6
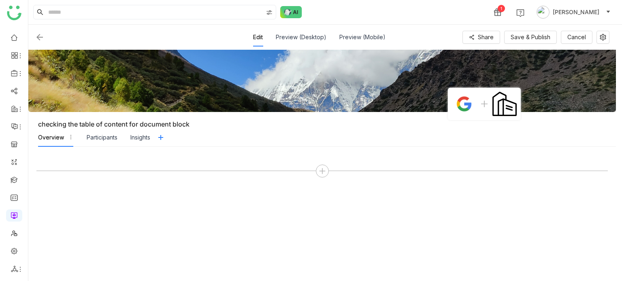
scroll to position [0, 0]
click at [323, 170] on icon at bounding box center [322, 171] width 7 height 7
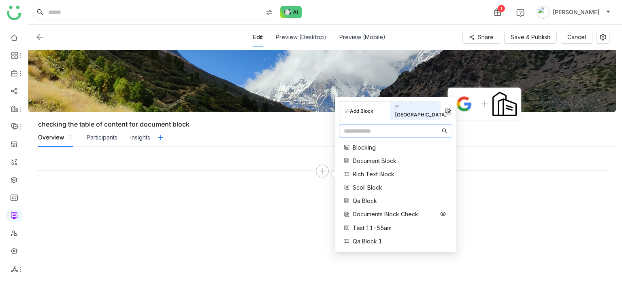
click at [382, 210] on span "Documents Block Check" at bounding box center [386, 214] width 66 height 9
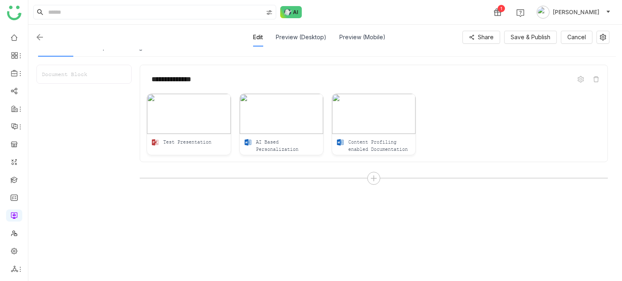
scroll to position [98, 0]
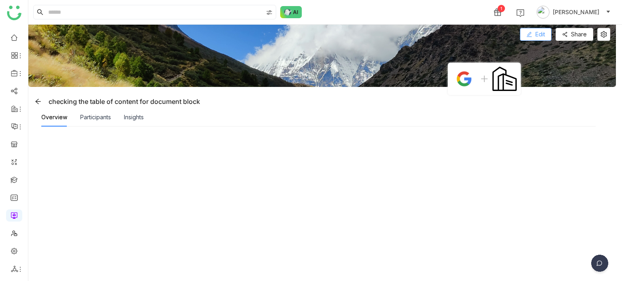
click at [532, 37] on span at bounding box center [529, 35] width 6 height 6
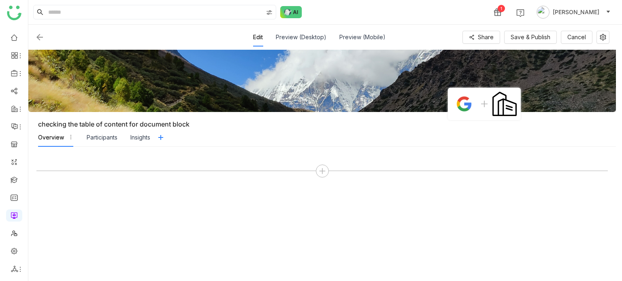
click at [324, 177] on div at bounding box center [321, 214] width 571 height 118
click at [324, 171] on icon at bounding box center [322, 171] width 7 height 7
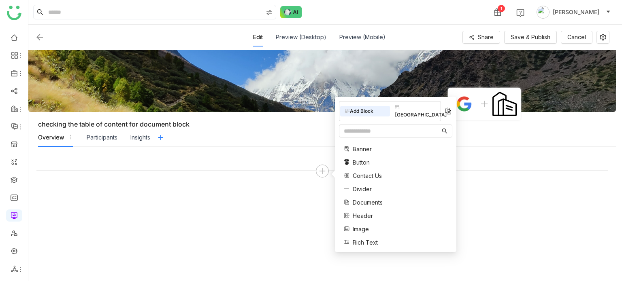
click at [408, 110] on div "Block Library" at bounding box center [415, 111] width 50 height 18
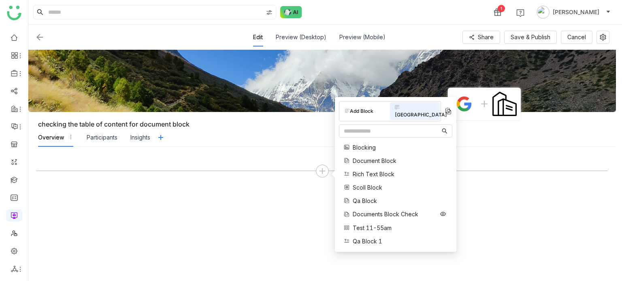
click at [360, 210] on span "Documents Block Check" at bounding box center [386, 214] width 66 height 9
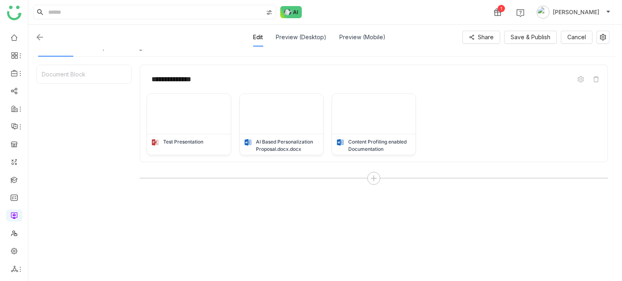
scroll to position [98, 0]
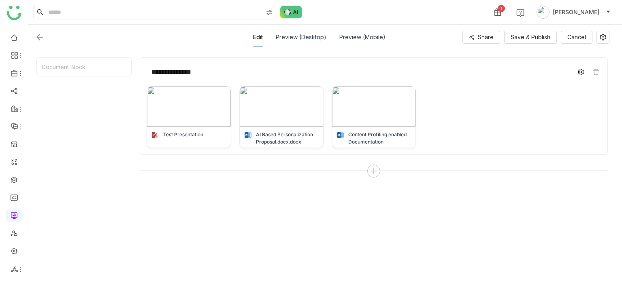
click at [579, 70] on icon at bounding box center [580, 72] width 6 height 6
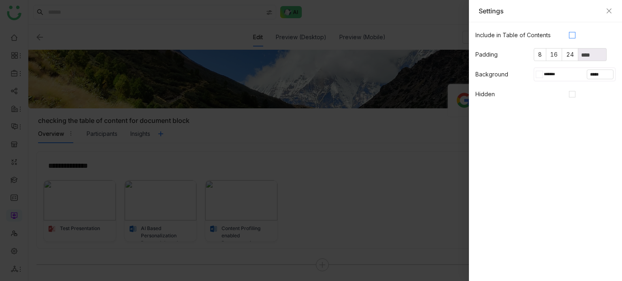
scroll to position [3, 0]
click at [611, 11] on icon "Close" at bounding box center [609, 11] width 6 height 6
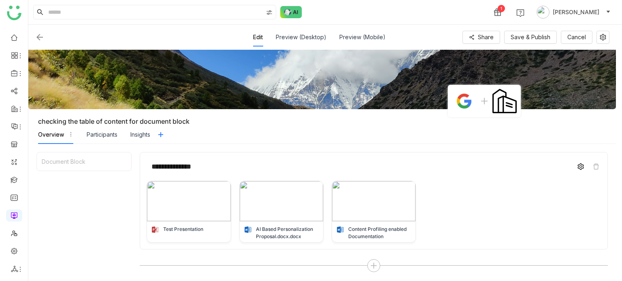
click at [580, 162] on span at bounding box center [581, 167] width 10 height 10
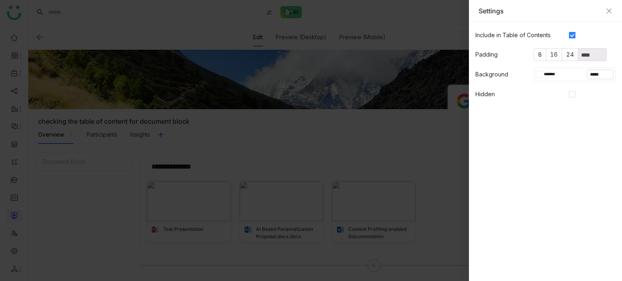
click at [552, 71] on input "*******" at bounding box center [554, 74] width 22 height 7
click at [520, 143] on div at bounding box center [520, 143] width 9 height 9
type input "*******"
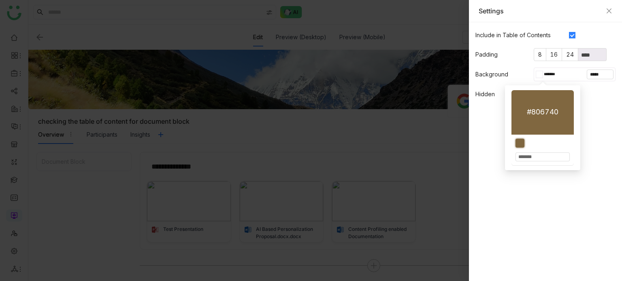
type input "*******"
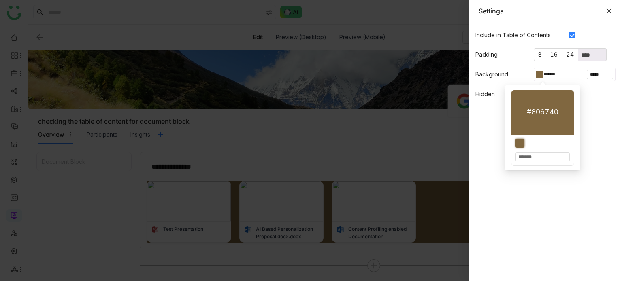
click at [608, 10] on icon "Close" at bounding box center [609, 11] width 5 height 5
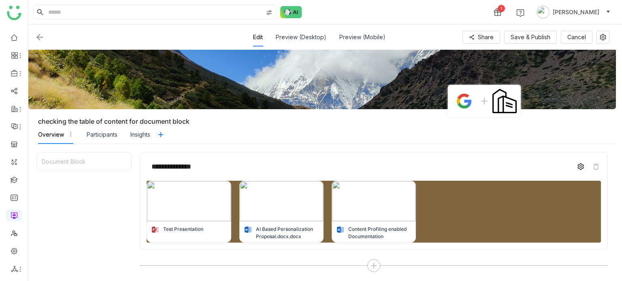
click at [578, 164] on icon at bounding box center [580, 167] width 6 height 6
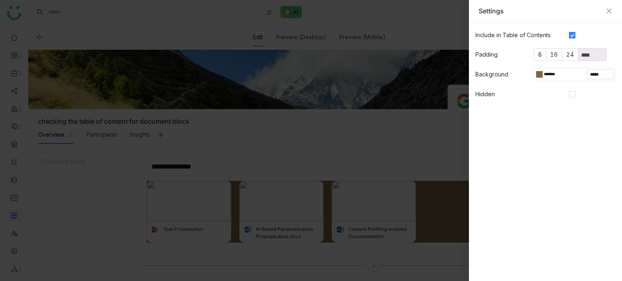
drag, startPoint x: 384, startPoint y: 116, endPoint x: 391, endPoint y: 119, distance: 8.0
click at [384, 116] on div at bounding box center [311, 140] width 622 height 281
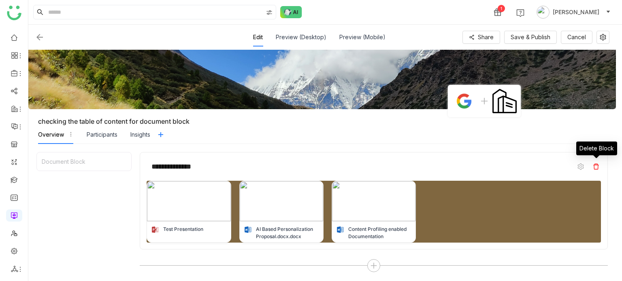
click at [598, 166] on icon at bounding box center [596, 167] width 6 height 6
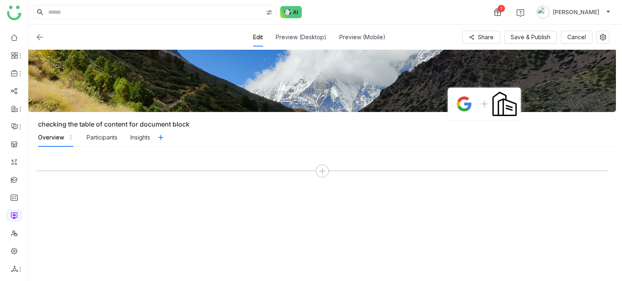
scroll to position [0, 0]
click at [322, 172] on icon at bounding box center [322, 171] width 7 height 7
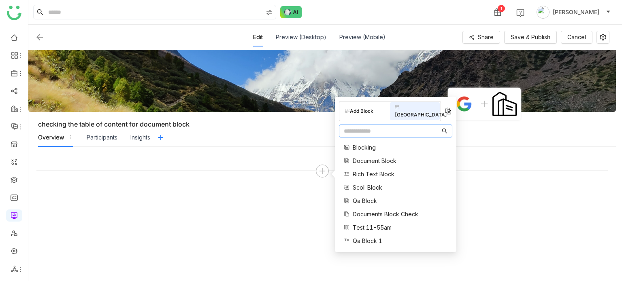
click at [385, 210] on span "Documents Block Check" at bounding box center [386, 214] width 66 height 9
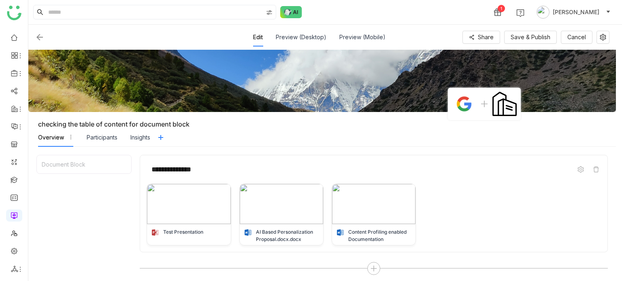
scroll to position [98, 0]
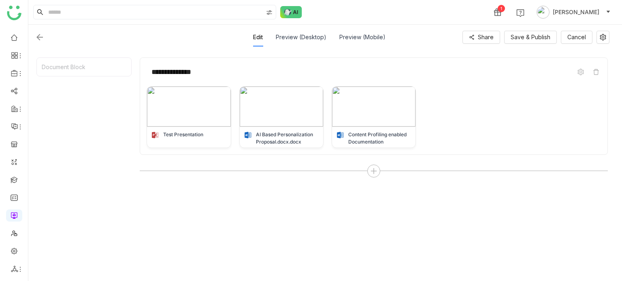
click at [45, 35] on div at bounding box center [142, 37] width 214 height 10
click at [41, 36] on img at bounding box center [40, 37] width 10 height 10
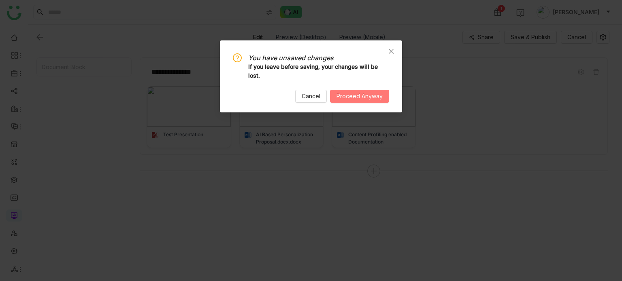
click at [381, 100] on span "Proceed Anyway" at bounding box center [360, 96] width 46 height 9
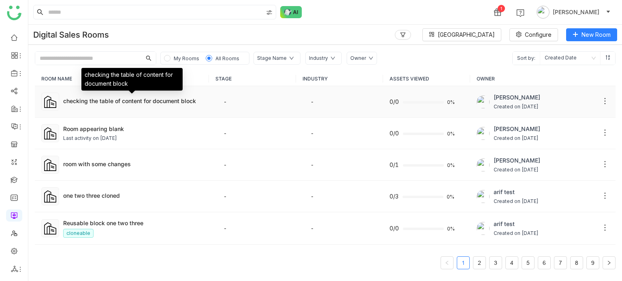
click at [102, 96] on div "checking the table of content for document block" at bounding box center [131, 82] width 101 height 28
click at [103, 103] on div "checking the table of content for document block" at bounding box center [132, 101] width 139 height 9
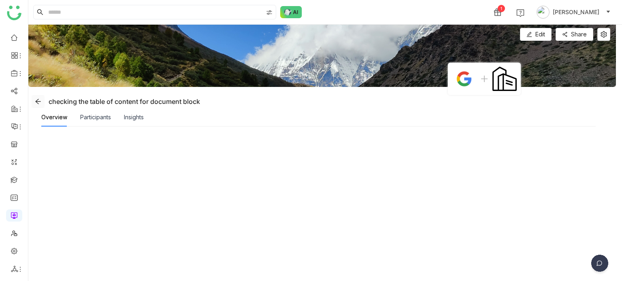
click at [39, 106] on button at bounding box center [38, 101] width 13 height 13
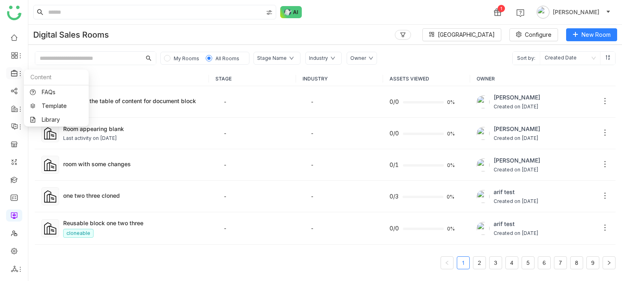
click at [16, 72] on icon at bounding box center [14, 73] width 7 height 7
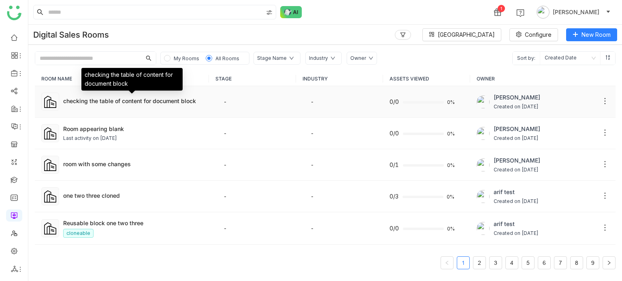
click at [162, 102] on div "checking the table of content for document block" at bounding box center [132, 101] width 139 height 9
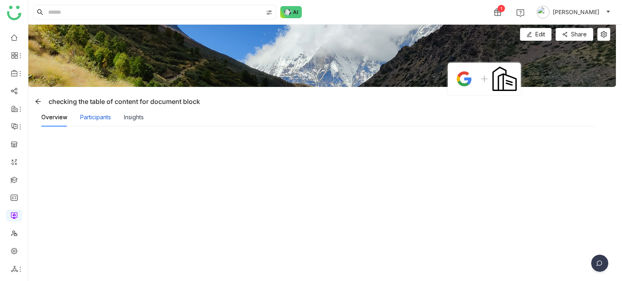
click at [100, 118] on div "Participants" at bounding box center [95, 117] width 31 height 9
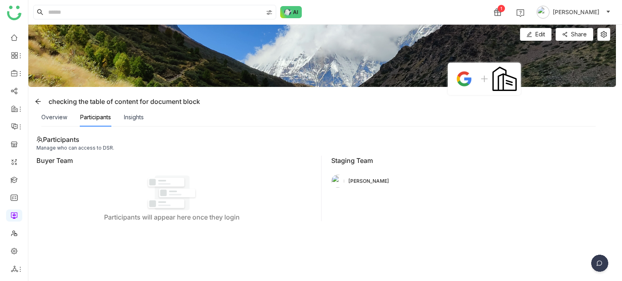
click at [100, 118] on div "Participants" at bounding box center [95, 117] width 31 height 9
click at [130, 117] on div "Insights" at bounding box center [134, 117] width 20 height 9
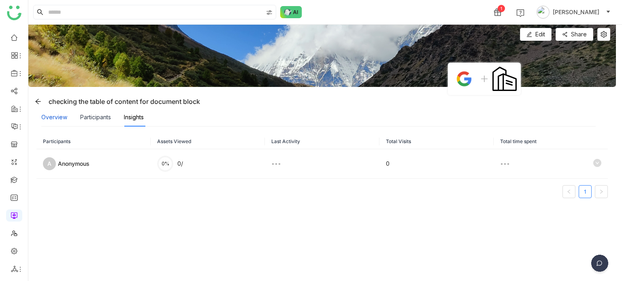
click at [52, 117] on div "Overview" at bounding box center [54, 117] width 26 height 9
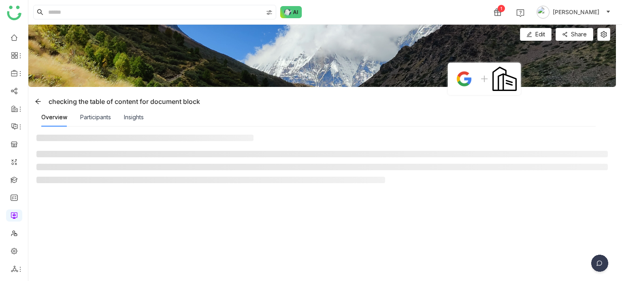
click at [52, 117] on div "Overview" at bounding box center [54, 117] width 26 height 9
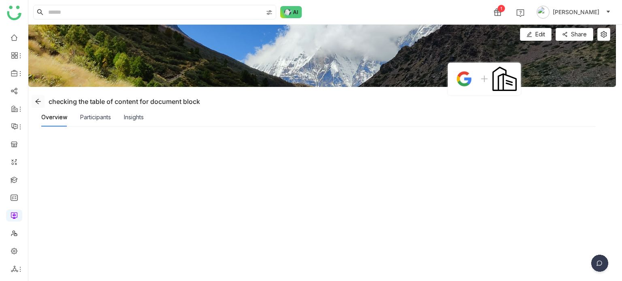
click at [40, 101] on icon at bounding box center [37, 101] width 5 height 5
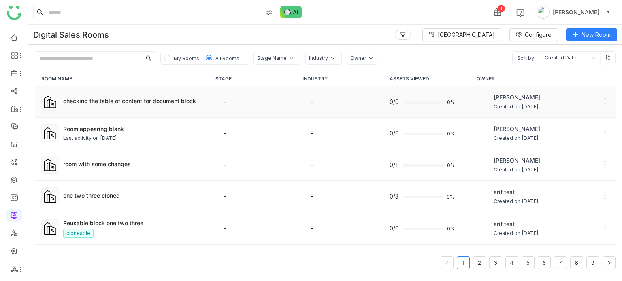
click at [118, 105] on div "checking the table of content for document block" at bounding box center [132, 102] width 139 height 10
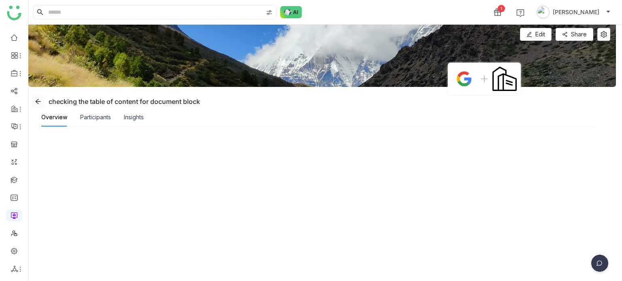
click at [41, 102] on span at bounding box center [38, 101] width 12 height 6
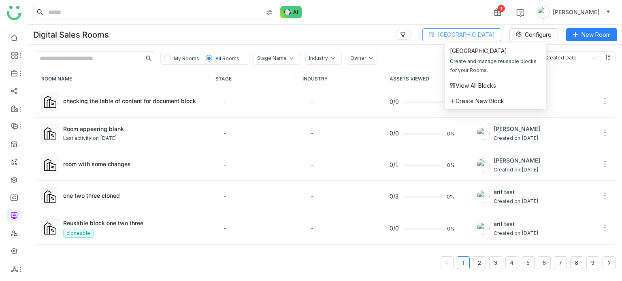
click at [492, 31] on span "Block Library" at bounding box center [466, 34] width 57 height 9
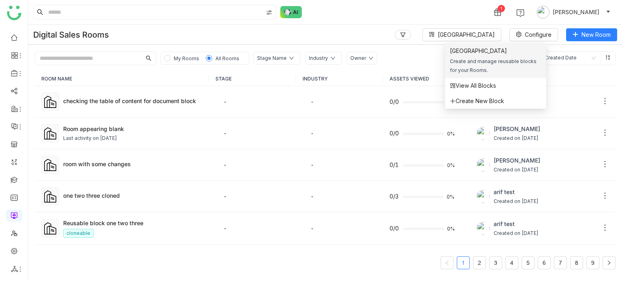
click at [481, 52] on div "Block Library" at bounding box center [496, 51] width 92 height 9
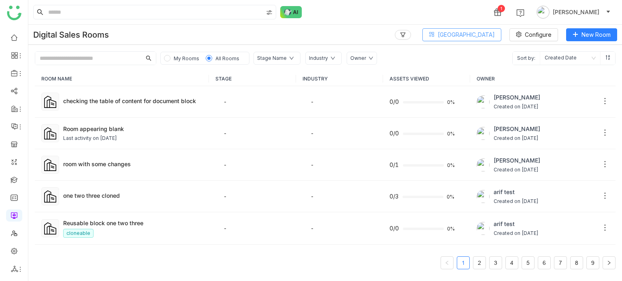
click at [480, 38] on span "Block Library" at bounding box center [466, 34] width 57 height 9
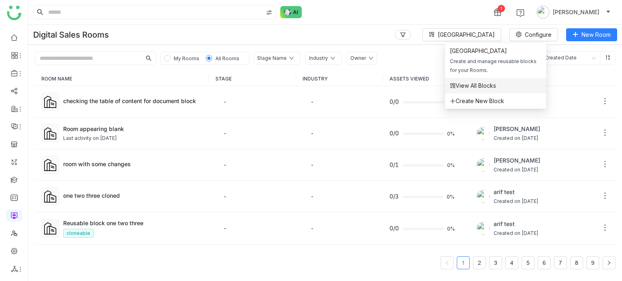
click at [486, 88] on span "View All Blocks" at bounding box center [473, 85] width 46 height 9
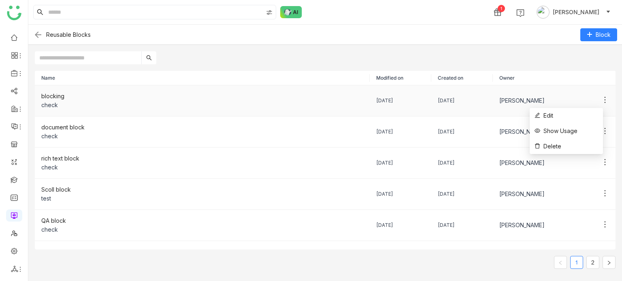
click at [601, 102] on icon at bounding box center [605, 100] width 8 height 8
click at [558, 132] on span "Show Usage" at bounding box center [556, 131] width 43 height 9
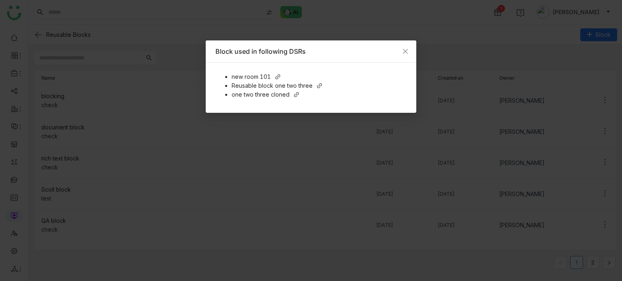
click at [273, 76] on div "new room 101" at bounding box center [319, 76] width 175 height 9
click at [405, 53] on icon "Close" at bounding box center [405, 51] width 6 height 6
